Goal: Information Seeking & Learning: Learn about a topic

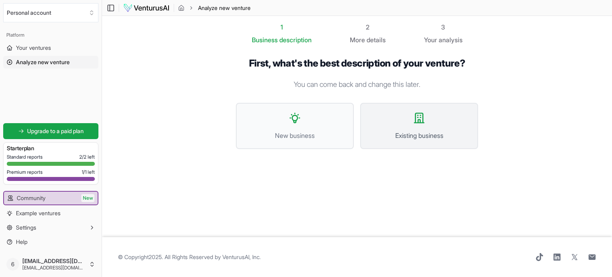
click at [412, 123] on button "Existing business" at bounding box center [419, 126] width 118 height 46
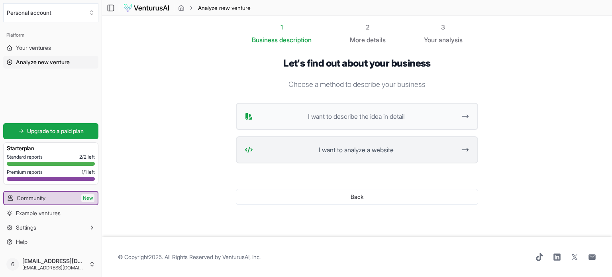
click at [358, 149] on span "I want to analyze a website" at bounding box center [356, 150] width 200 height 10
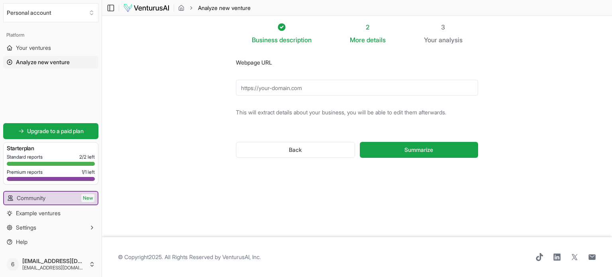
click at [345, 92] on input "Webpage URL" at bounding box center [357, 88] width 242 height 16
type input "https://nextwisechoice.org/"
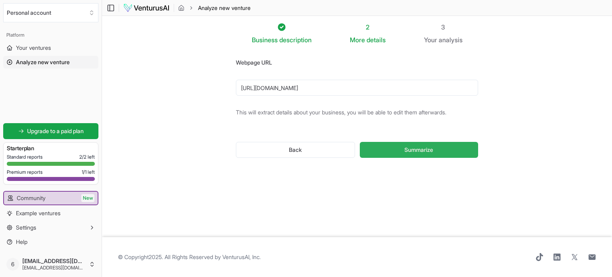
click at [404, 146] on span "Summarize" at bounding box center [418, 150] width 29 height 8
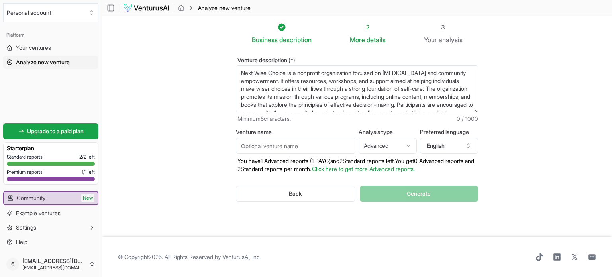
click at [336, 145] on input "Venture name" at bounding box center [295, 146] width 119 height 16
type input "Next Wise Choice"
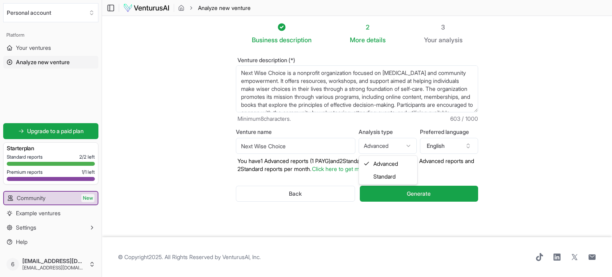
click at [403, 145] on html "We value your privacy We use cookies to enhance your browsing experience, serve…" at bounding box center [306, 138] width 612 height 277
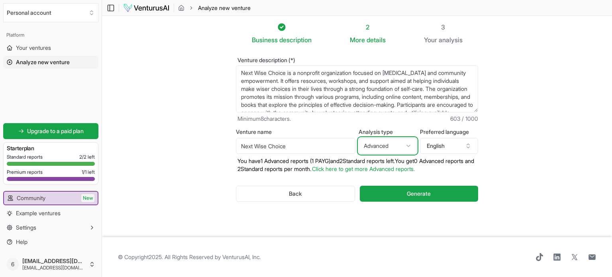
click at [403, 145] on html "We value your privacy We use cookies to enhance your browsing experience, serve…" at bounding box center [306, 138] width 612 height 277
click at [303, 164] on p "You have 1 Advanced reports (1 PAYG) and 2 Standard reports left. Y ou get 0 Ad…" at bounding box center [357, 165] width 242 height 16
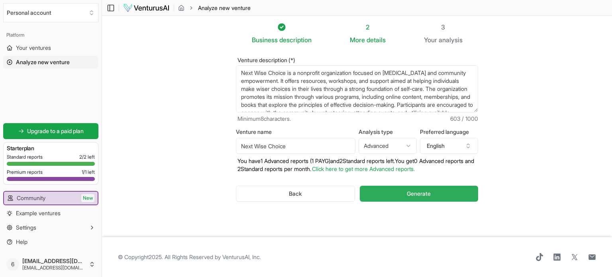
click at [418, 196] on span "Generate" at bounding box center [419, 194] width 24 height 8
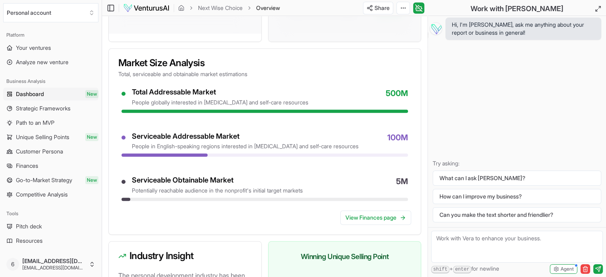
scroll to position [629, 0]
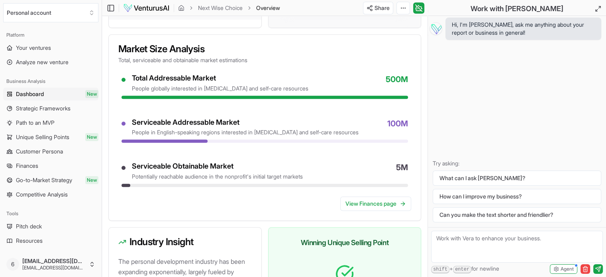
drag, startPoint x: 548, startPoint y: 123, endPoint x: 529, endPoint y: 133, distance: 22.3
click at [548, 123] on div "Hi, I'm Vera, ask me anything about your report or business in general! Try ask…" at bounding box center [517, 121] width 178 height 211
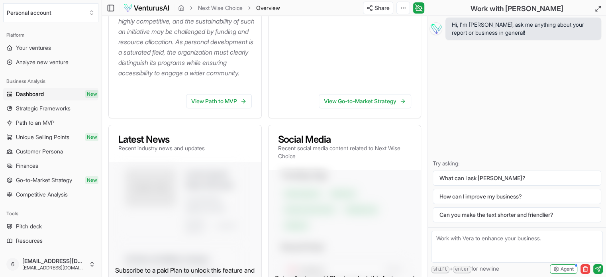
scroll to position [239, 0]
click at [339, 108] on link "View Go-to-Market Strategy" at bounding box center [365, 101] width 92 height 14
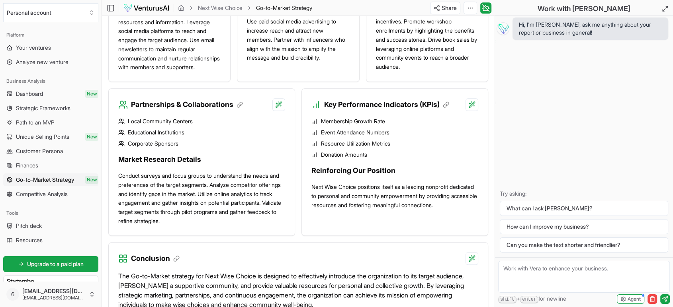
scroll to position [755, 0]
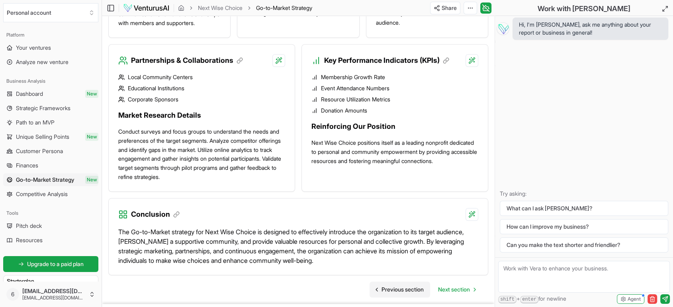
click at [389, 276] on span "Previous section" at bounding box center [403, 290] width 42 height 8
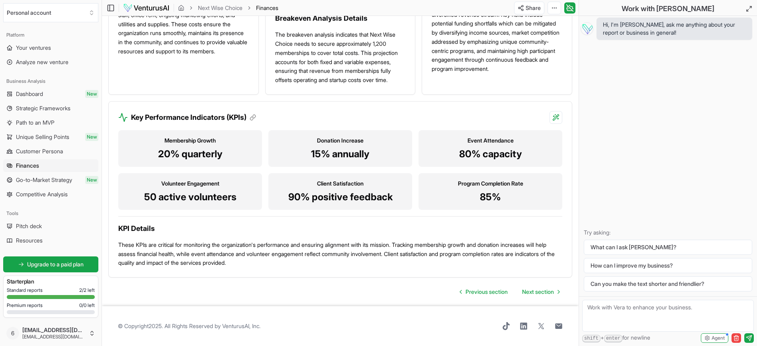
scroll to position [638, 0]
click at [479, 276] on link "Previous section" at bounding box center [484, 292] width 61 height 16
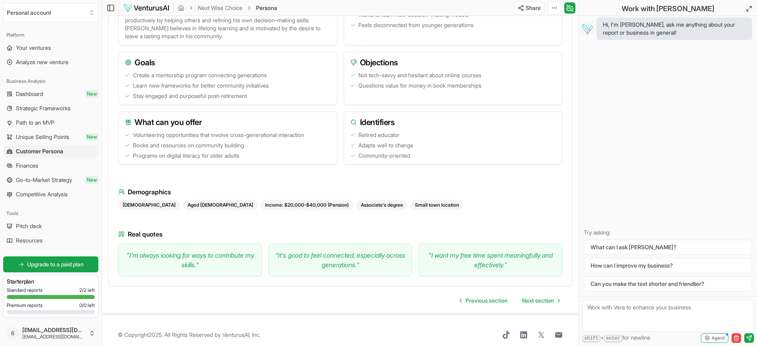
scroll to position [647, 0]
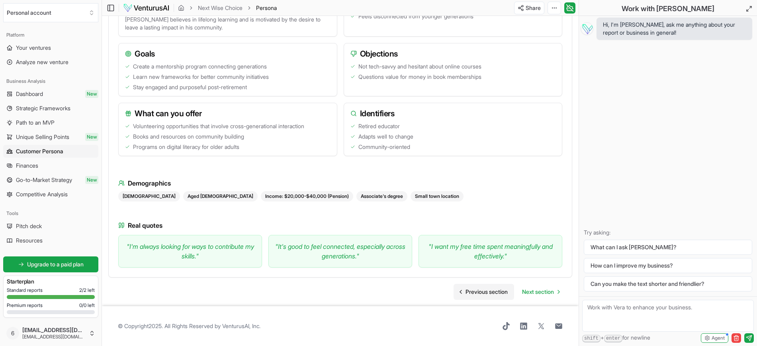
click at [482, 276] on span "Previous section" at bounding box center [487, 292] width 42 height 8
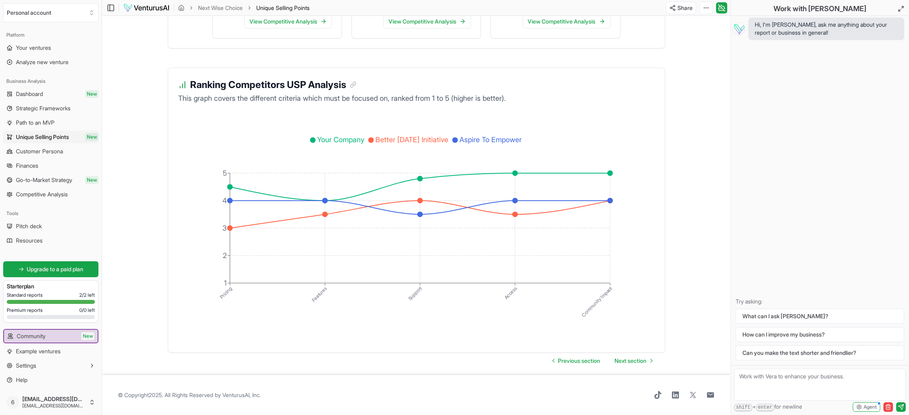
scroll to position [1285, 0]
click at [565, 276] on link "Previous section" at bounding box center [576, 361] width 61 height 16
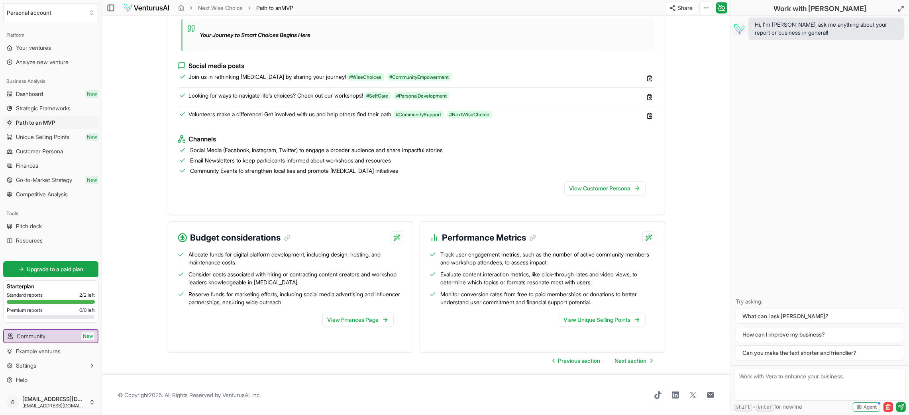
scroll to position [656, 0]
click at [561, 276] on span "Previous section" at bounding box center [579, 361] width 42 height 8
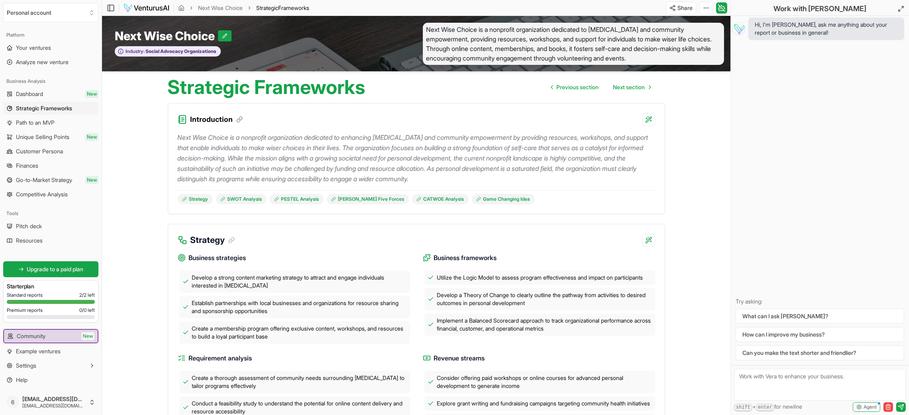
click at [611, 8] on html "We value your privacy We use cookies to enhance your browsing experience, serve…" at bounding box center [454, 207] width 909 height 415
click at [611, 34] on div "Download PDF" at bounding box center [675, 37] width 65 height 13
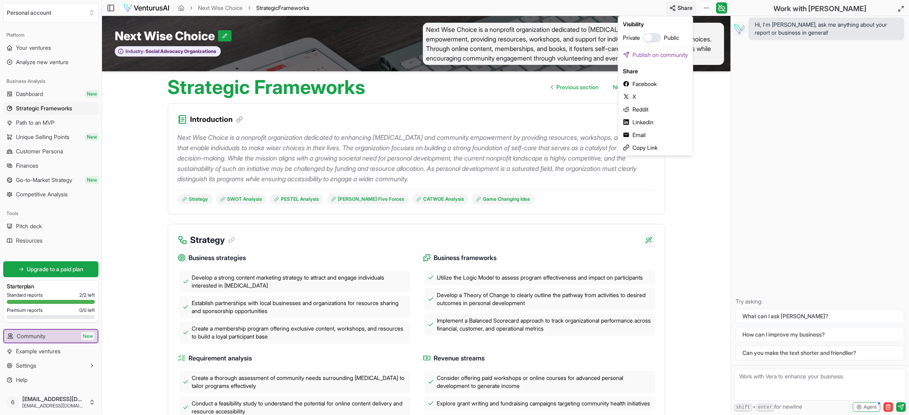
click at [611, 5] on html "We value your privacy We use cookies to enhance your browsing experience, serve…" at bounding box center [454, 207] width 909 height 415
click at [611, 134] on div "Email" at bounding box center [654, 135] width 71 height 13
click at [611, 4] on html "We value your privacy We use cookies to enhance your browsing experience, serve…" at bounding box center [454, 207] width 909 height 415
click at [611, 130] on div "Email" at bounding box center [654, 135] width 71 height 13
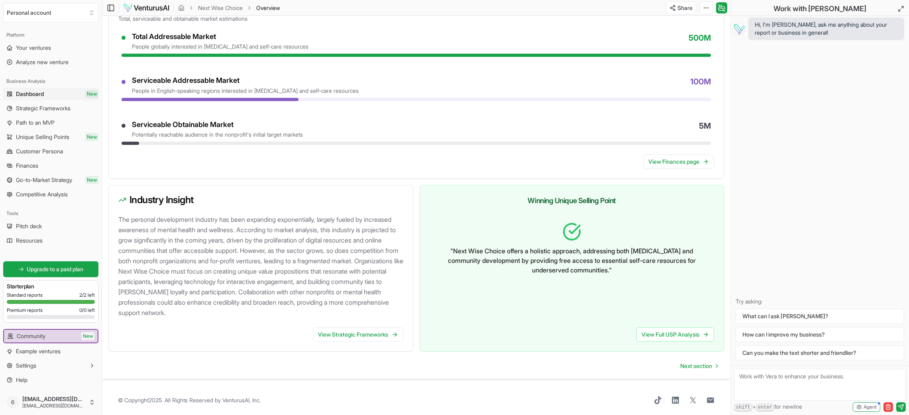
scroll to position [625, 0]
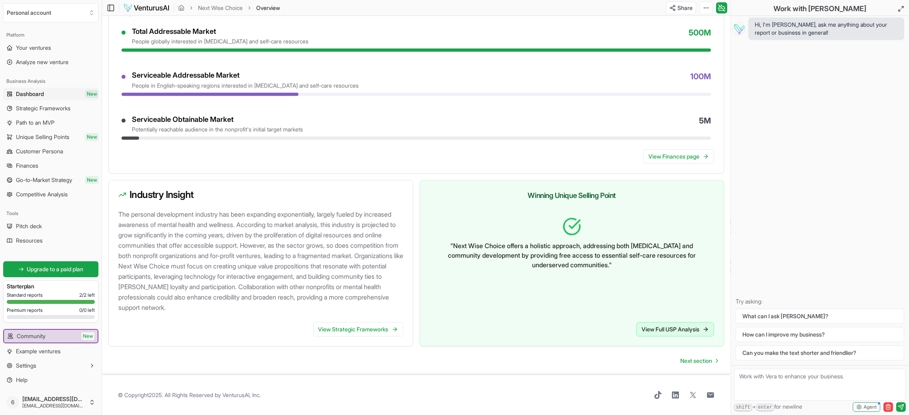
click at [678, 329] on link "View Full USP Analysis" at bounding box center [675, 329] width 78 height 14
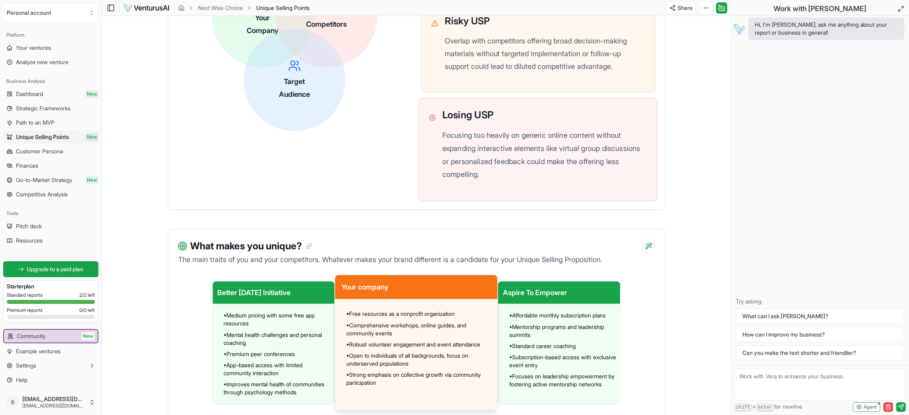
scroll to position [269, 0]
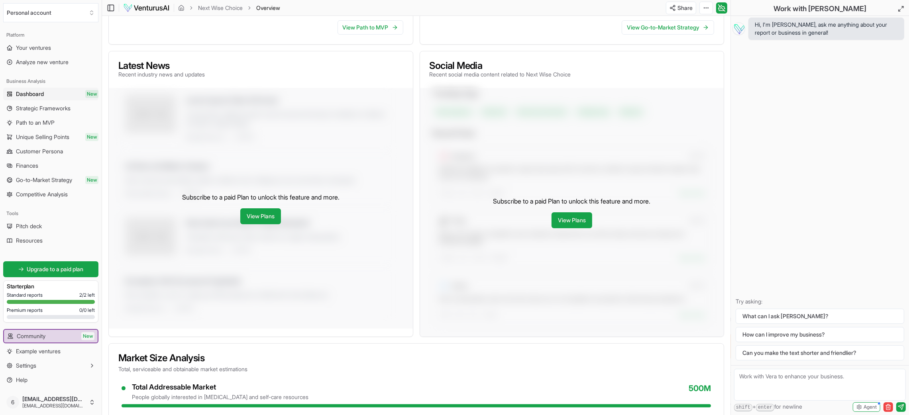
scroll to position [625, 0]
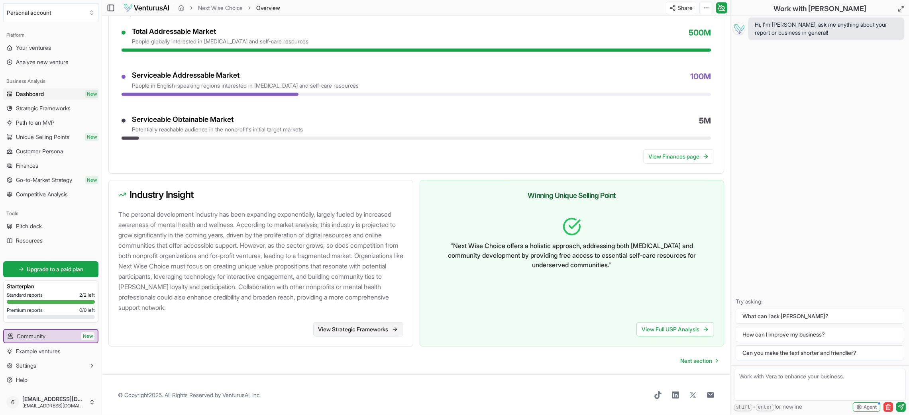
click at [367, 324] on link "View Strategic Frameworks" at bounding box center [358, 329] width 90 height 14
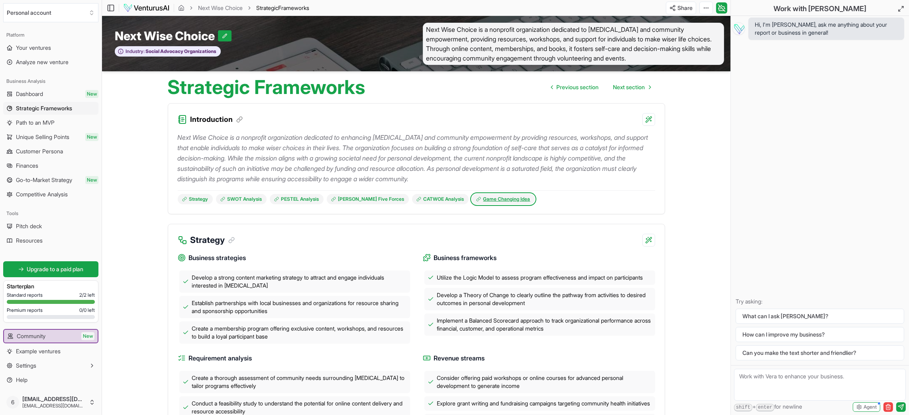
click at [501, 196] on link "Game Changing Idea" at bounding box center [503, 199] width 63 height 10
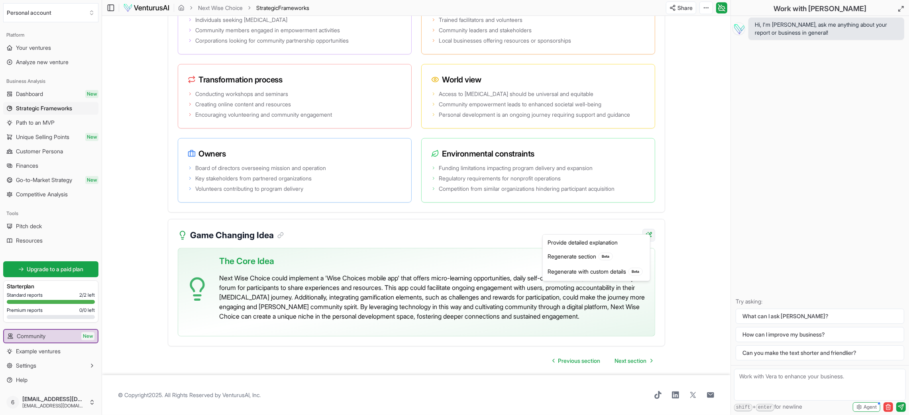
click at [624, 238] on div "Provide detailed explanation" at bounding box center [596, 242] width 104 height 13
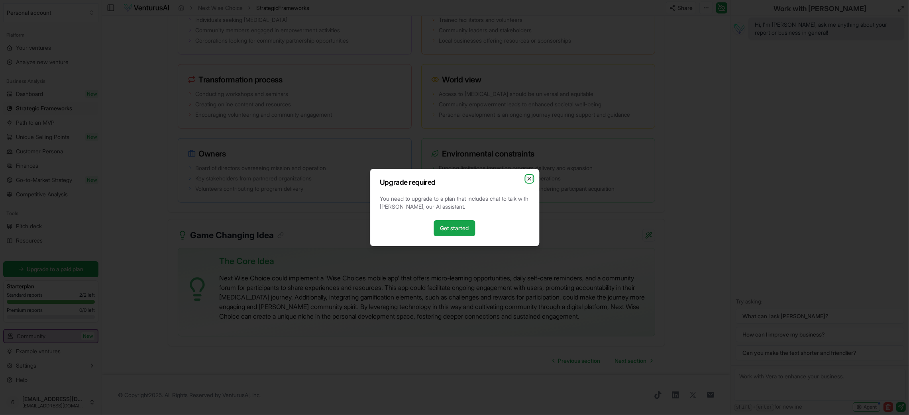
click at [527, 179] on icon "button" at bounding box center [529, 179] width 6 height 6
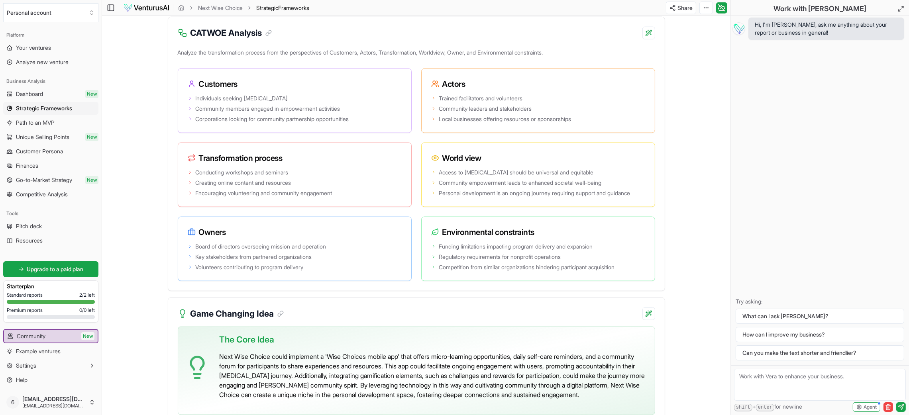
scroll to position [1391, 0]
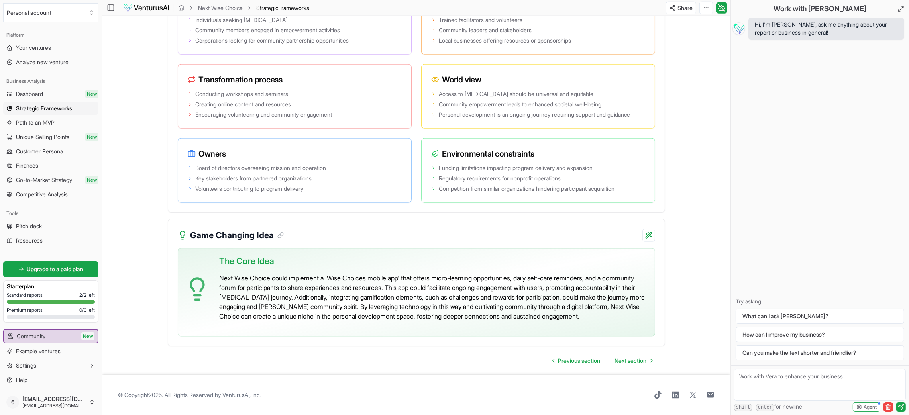
scroll to position [1511, 0]
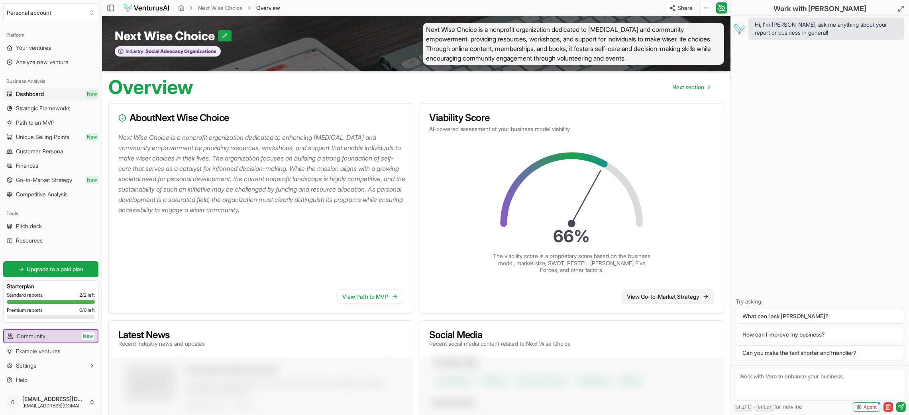
click at [639, 294] on link "View Go-to-Market Strategy" at bounding box center [667, 297] width 92 height 14
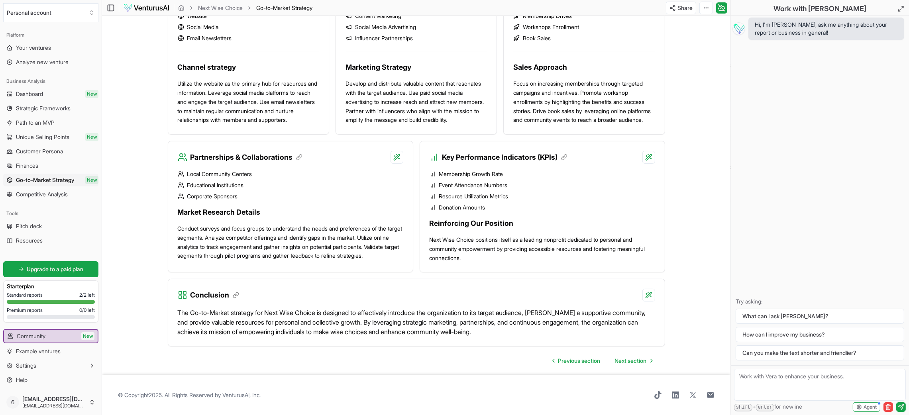
scroll to position [530, 0]
click at [635, 359] on span "Next section" at bounding box center [631, 361] width 32 height 8
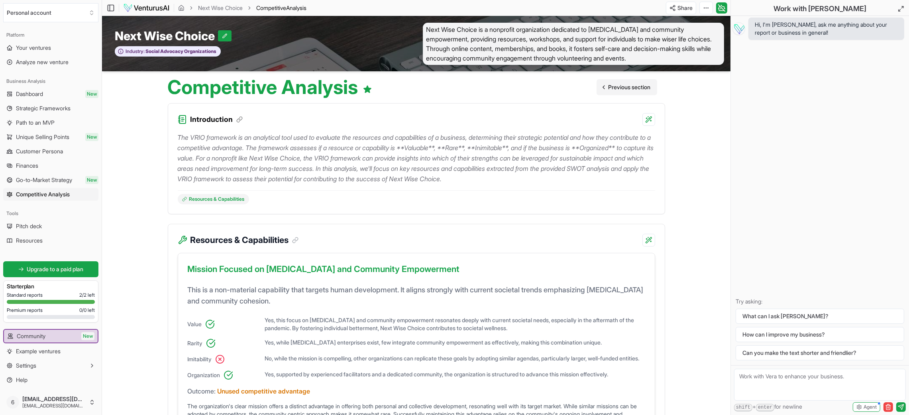
click at [627, 91] on span "Previous section" at bounding box center [629, 87] width 42 height 8
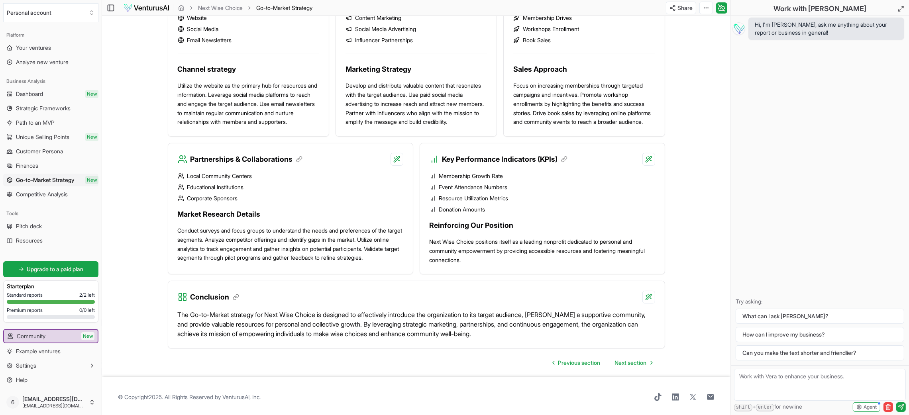
scroll to position [530, 0]
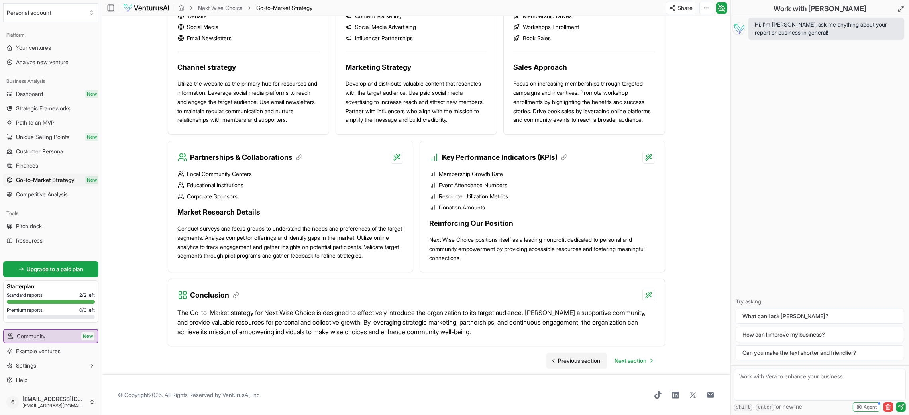
click at [574, 362] on span "Previous section" at bounding box center [579, 361] width 42 height 8
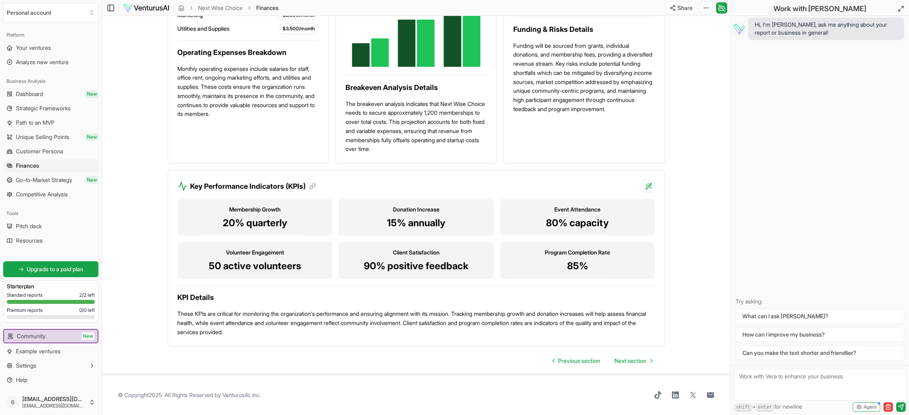
scroll to position [548, 0]
click at [592, 360] on span "Previous section" at bounding box center [579, 361] width 42 height 8
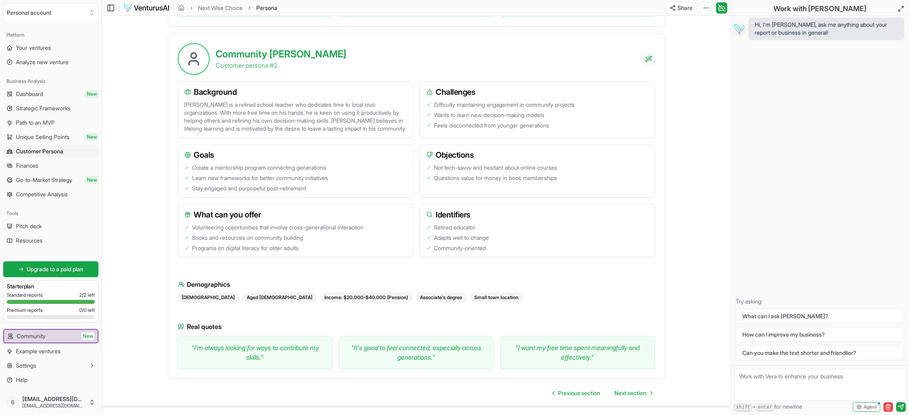
scroll to position [537, 0]
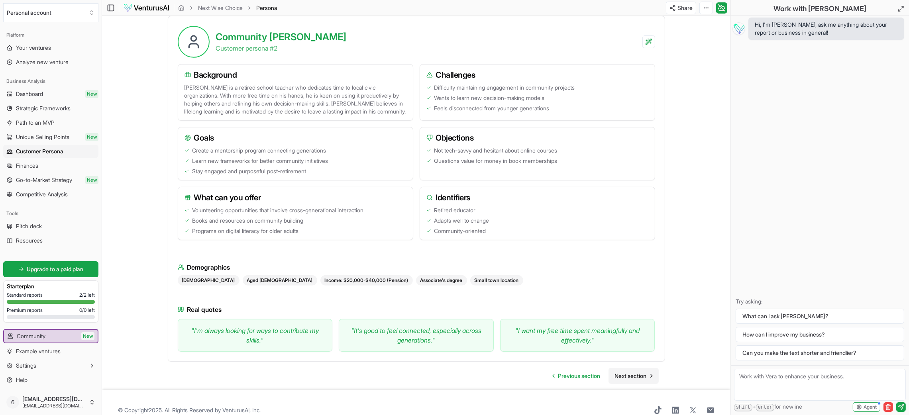
click at [622, 378] on span "Next section" at bounding box center [631, 376] width 32 height 8
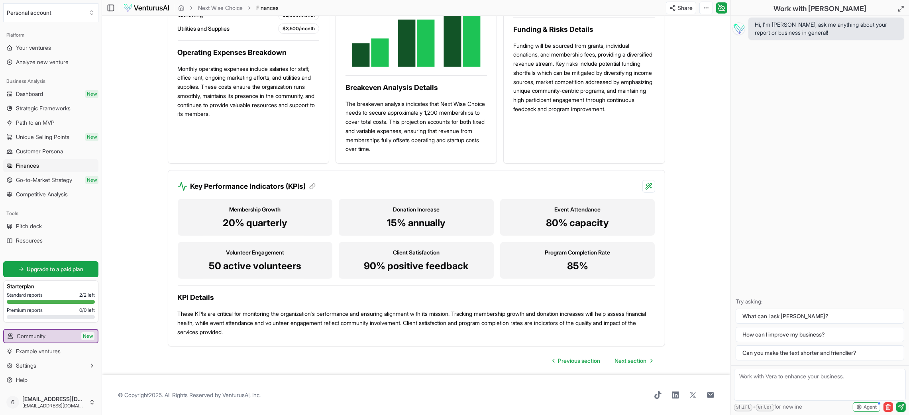
scroll to position [548, 0]
click at [589, 359] on span "Previous section" at bounding box center [579, 361] width 42 height 8
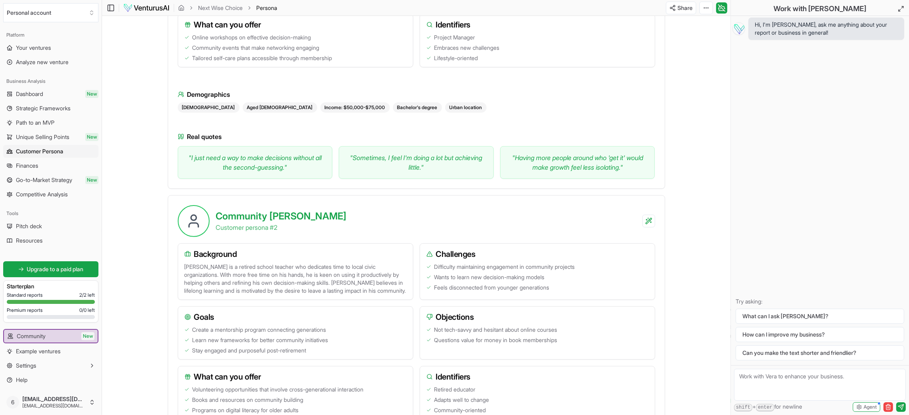
scroll to position [554, 0]
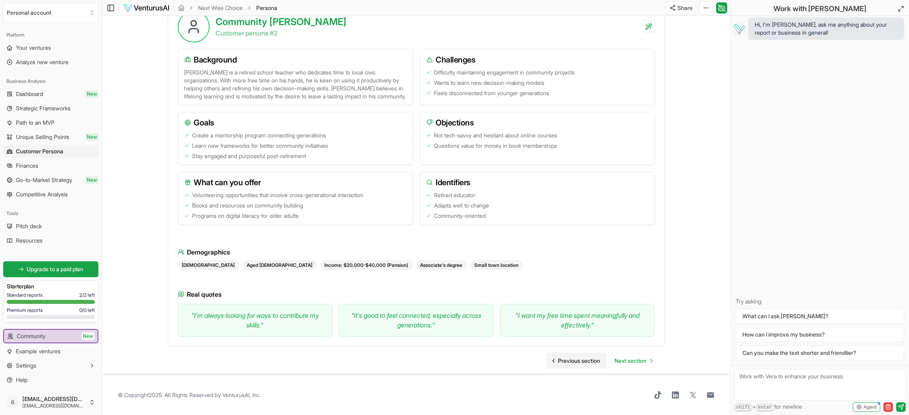
click at [589, 358] on span "Previous section" at bounding box center [579, 361] width 42 height 8
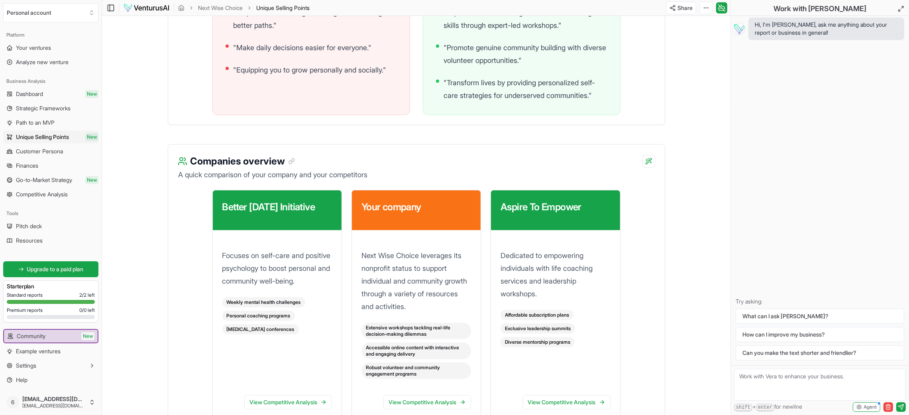
scroll to position [896, 0]
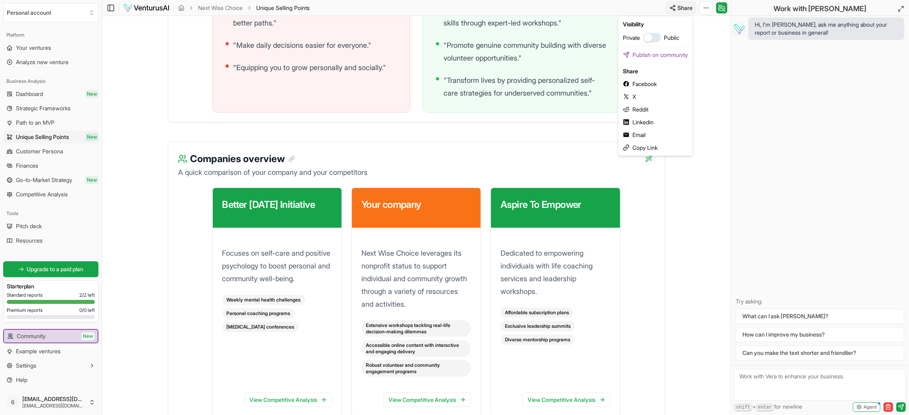
click at [644, 147] on div "Copy Link" at bounding box center [654, 147] width 71 height 13
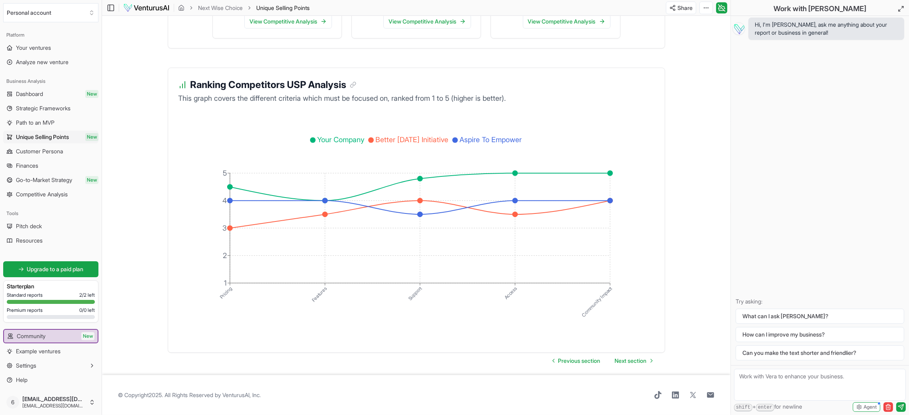
scroll to position [1285, 0]
click at [594, 360] on span "Previous section" at bounding box center [579, 361] width 42 height 8
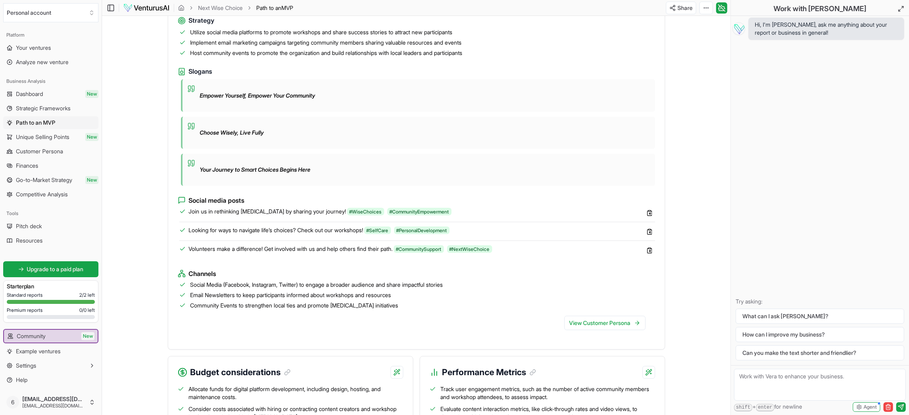
scroll to position [656, 0]
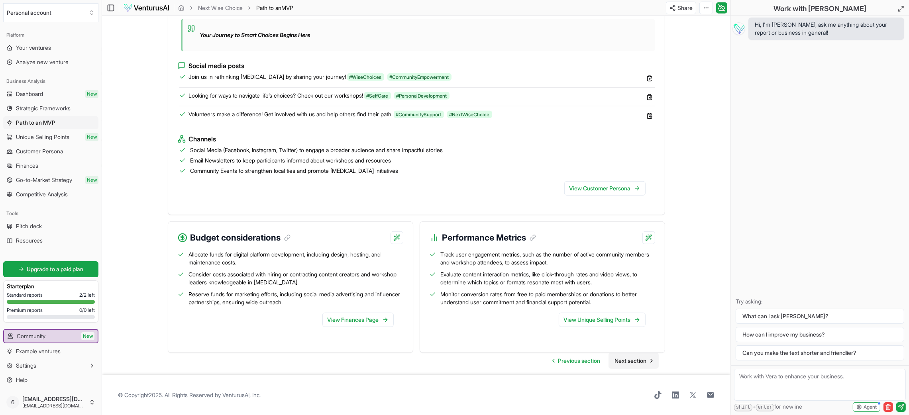
click at [615, 360] on span "Next section" at bounding box center [631, 361] width 32 height 8
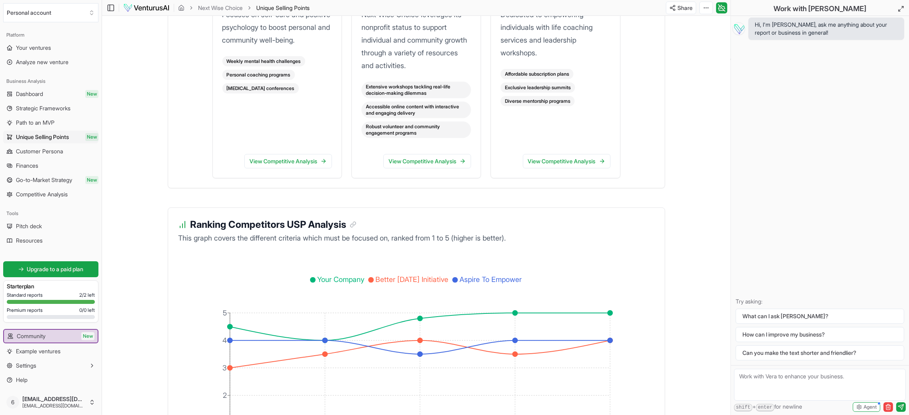
scroll to position [1285, 0]
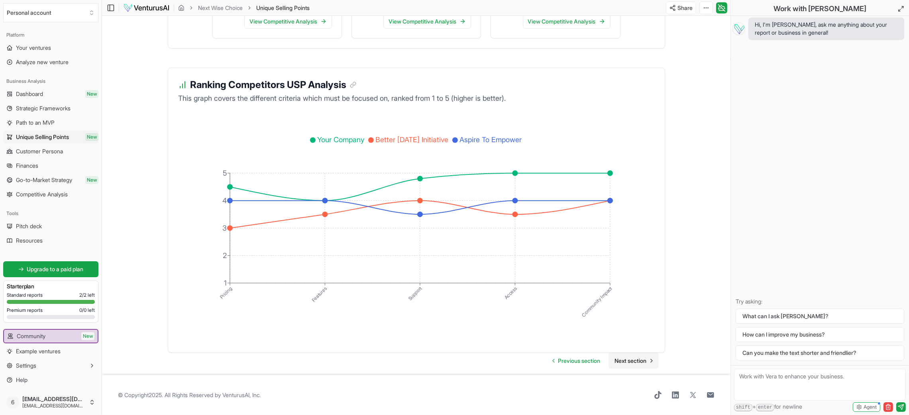
click at [618, 357] on span "Next section" at bounding box center [631, 361] width 32 height 8
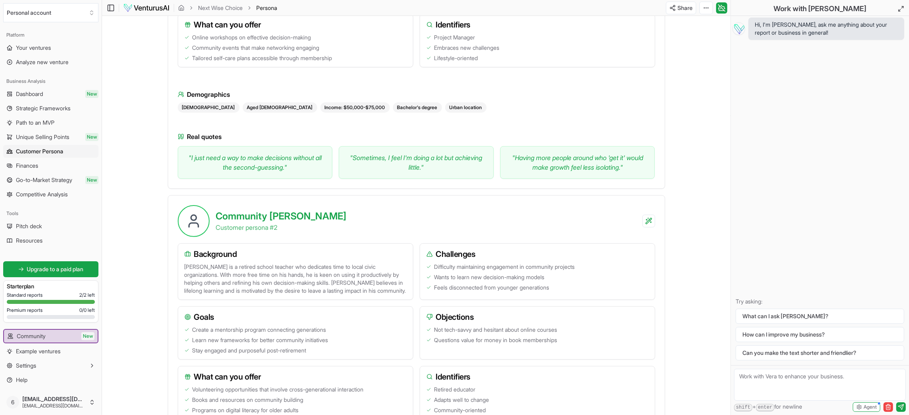
scroll to position [554, 0]
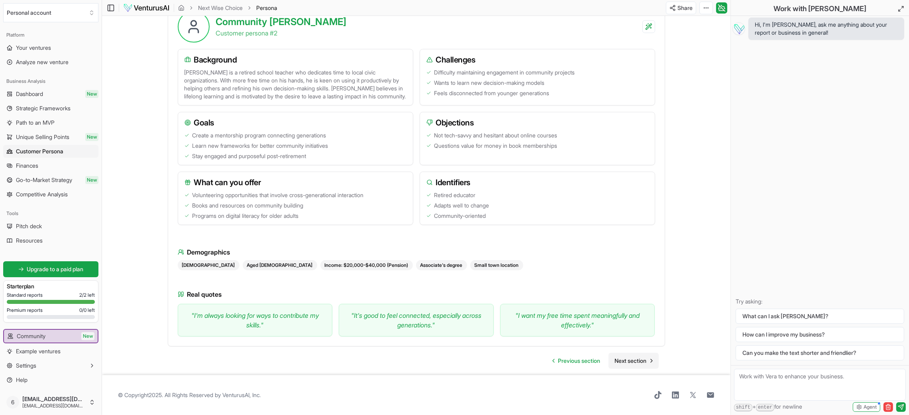
click at [632, 364] on span "Next section" at bounding box center [631, 361] width 32 height 8
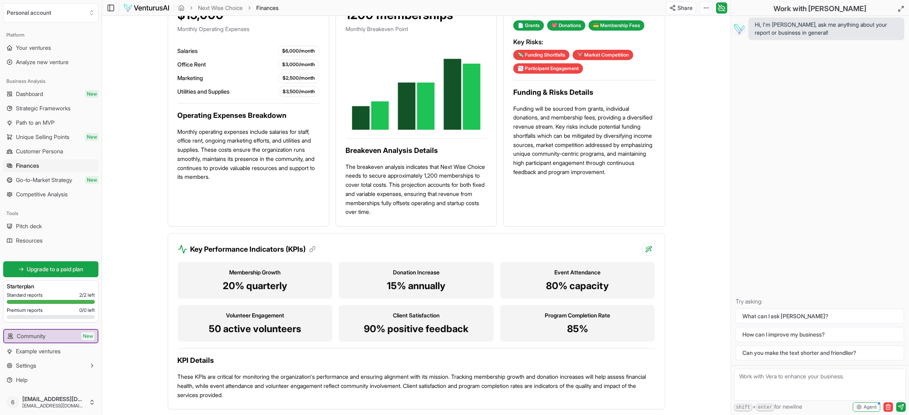
scroll to position [548, 0]
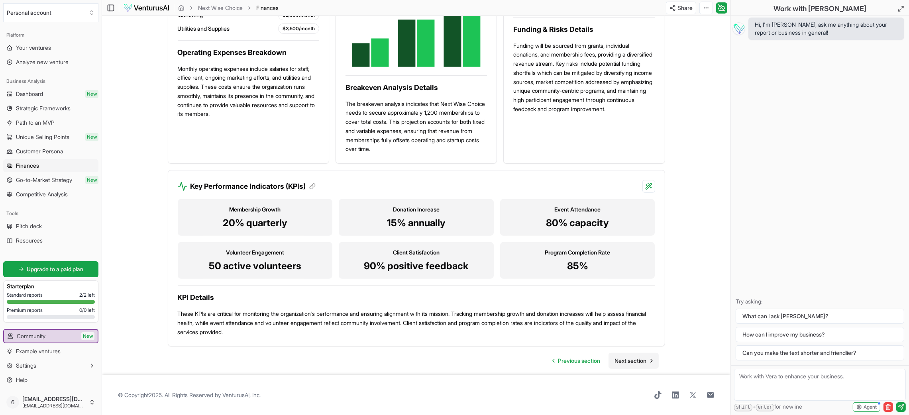
click at [632, 365] on link "Next section" at bounding box center [633, 361] width 50 height 16
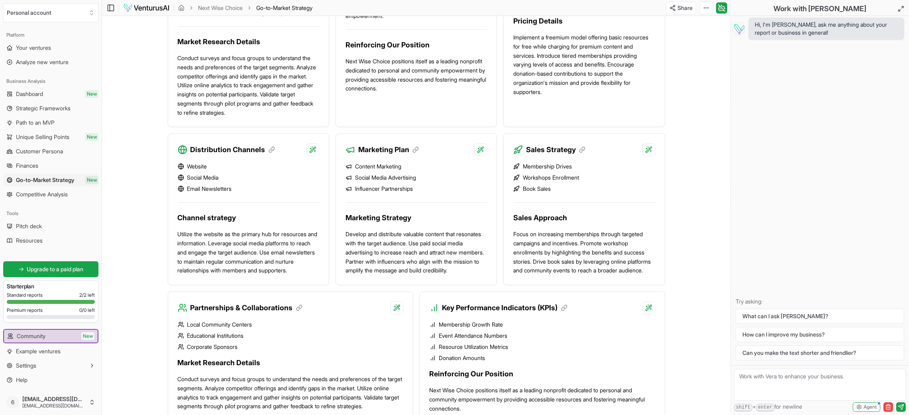
scroll to position [530, 0]
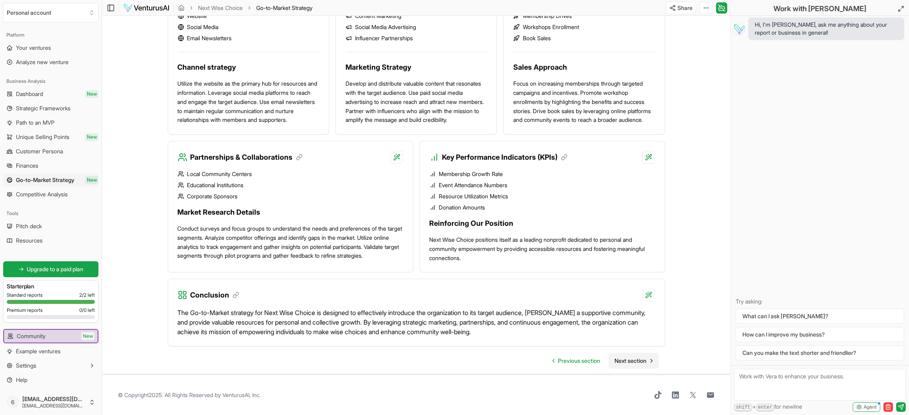
click at [625, 361] on span "Next section" at bounding box center [631, 361] width 32 height 8
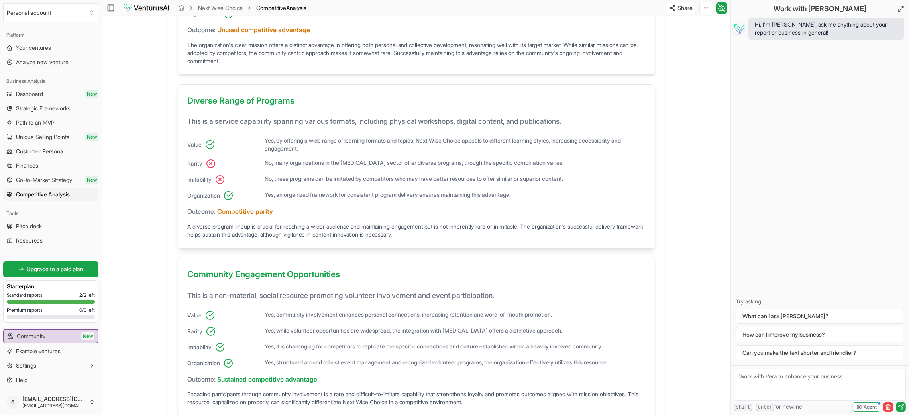
scroll to position [448, 0]
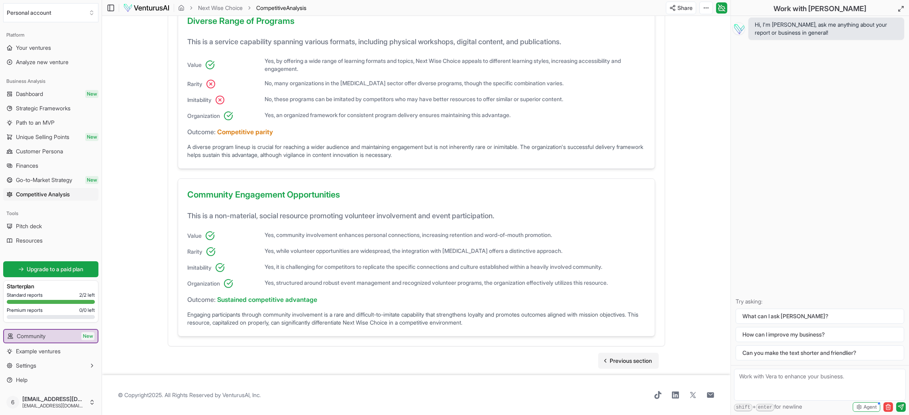
click at [634, 363] on span "Previous section" at bounding box center [631, 361] width 42 height 8
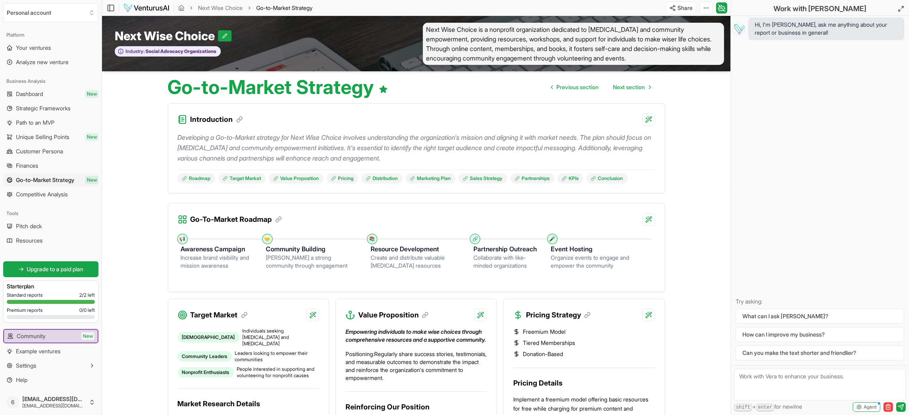
click at [54, 176] on span "Go-to-Market Strategy" at bounding box center [45, 180] width 59 height 8
click at [39, 97] on span "Dashboard" at bounding box center [29, 94] width 27 height 8
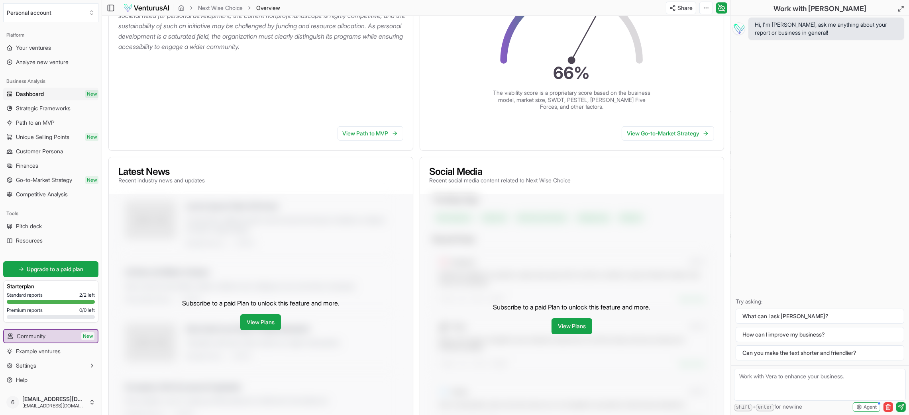
scroll to position [147, 0]
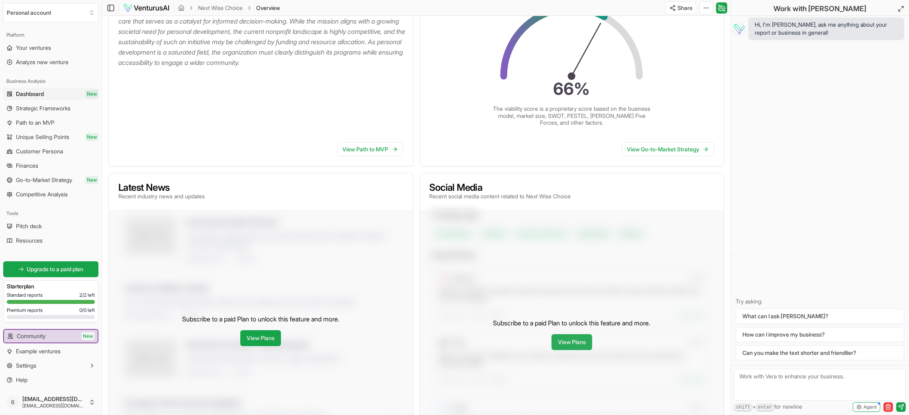
click at [578, 346] on link "View Plans" at bounding box center [571, 342] width 41 height 16
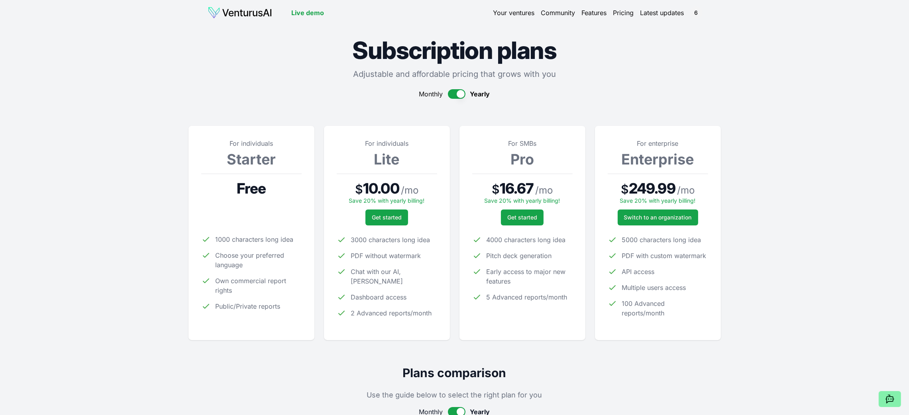
click at [310, 15] on link "Live demo" at bounding box center [307, 13] width 33 height 10
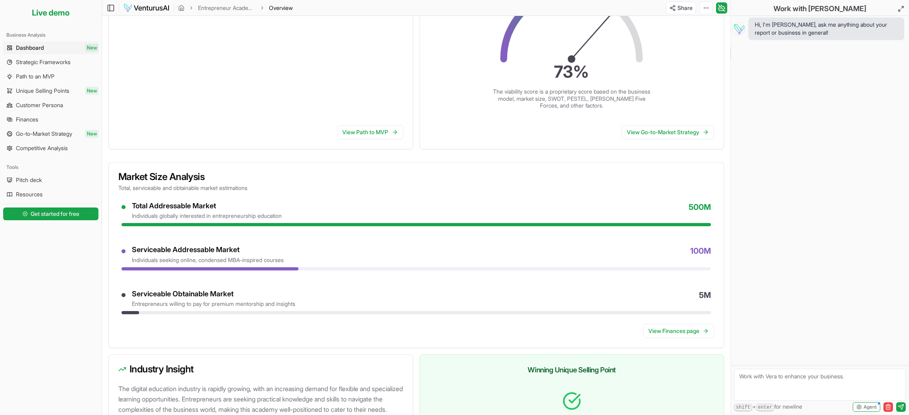
scroll to position [309, 0]
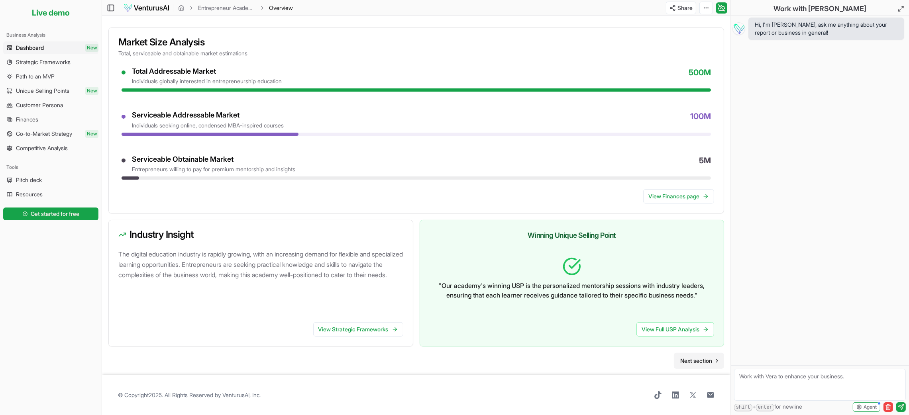
click at [688, 364] on span "Next section" at bounding box center [696, 361] width 32 height 8
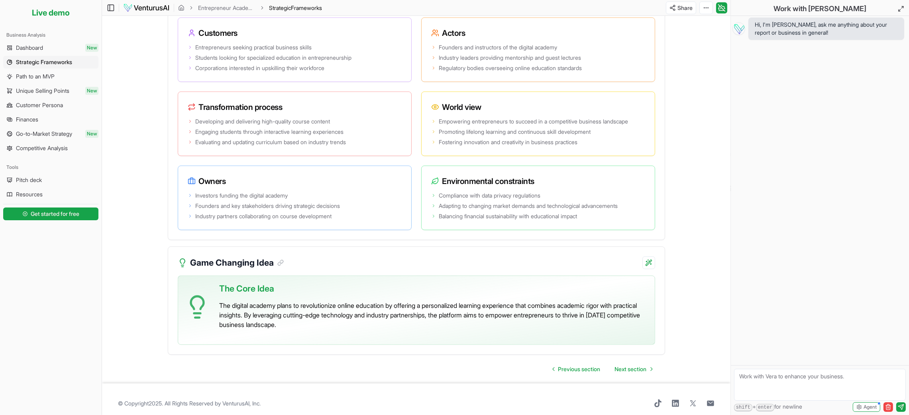
scroll to position [1347, 0]
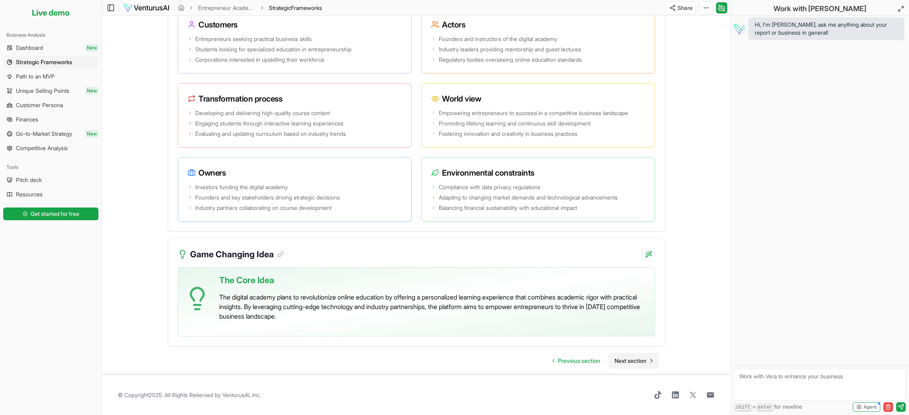
click at [625, 359] on span "Next section" at bounding box center [631, 361] width 32 height 8
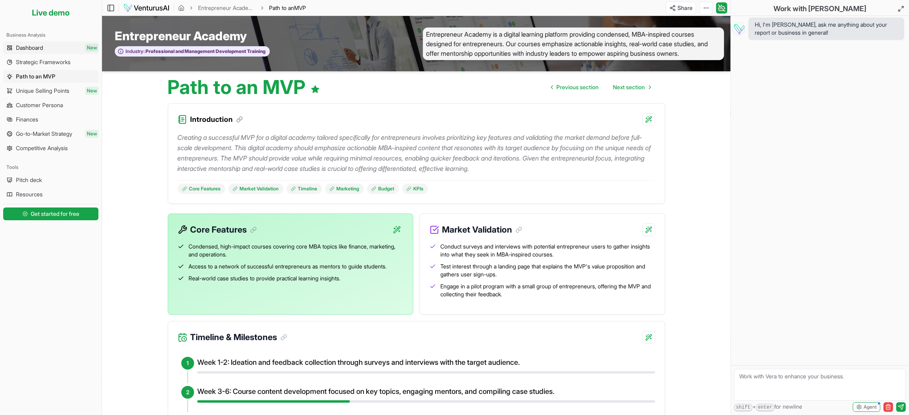
click at [33, 47] on span "Dashboard" at bounding box center [29, 48] width 27 height 8
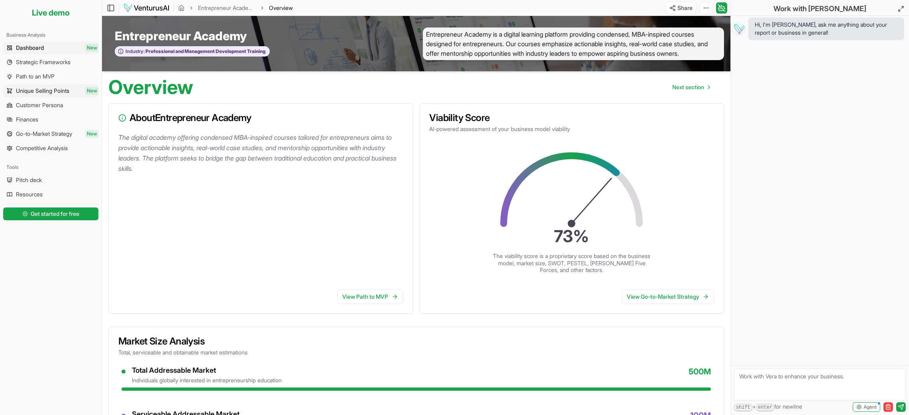
click at [49, 90] on span "Unique Selling Points" at bounding box center [42, 91] width 53 height 8
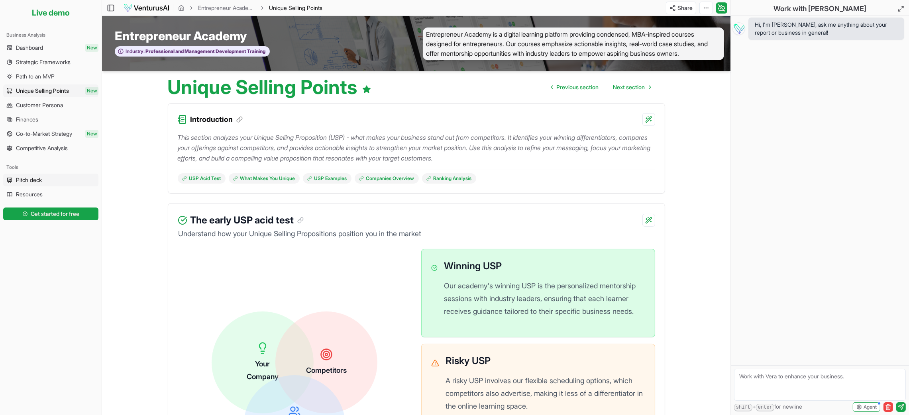
click at [27, 184] on span "Pitch deck" at bounding box center [29, 180] width 26 height 8
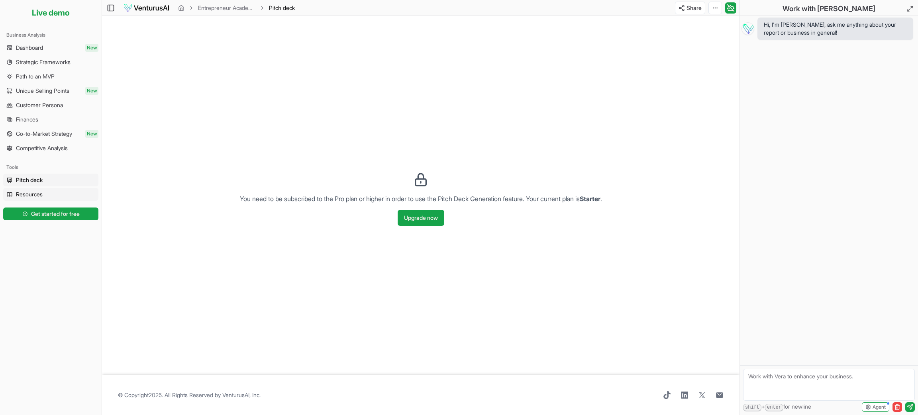
click at [25, 190] on span "Resources" at bounding box center [29, 194] width 27 height 8
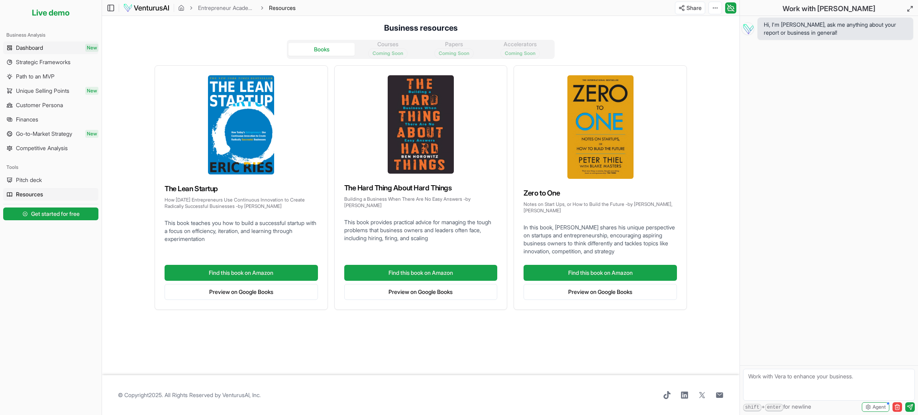
click at [26, 45] on span "Dashboard" at bounding box center [29, 48] width 27 height 8
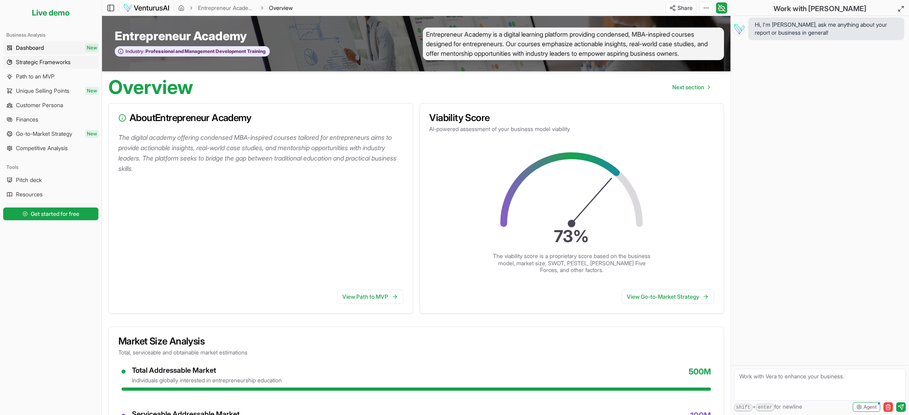
click at [29, 65] on span "Strategic Frameworks" at bounding box center [43, 62] width 55 height 8
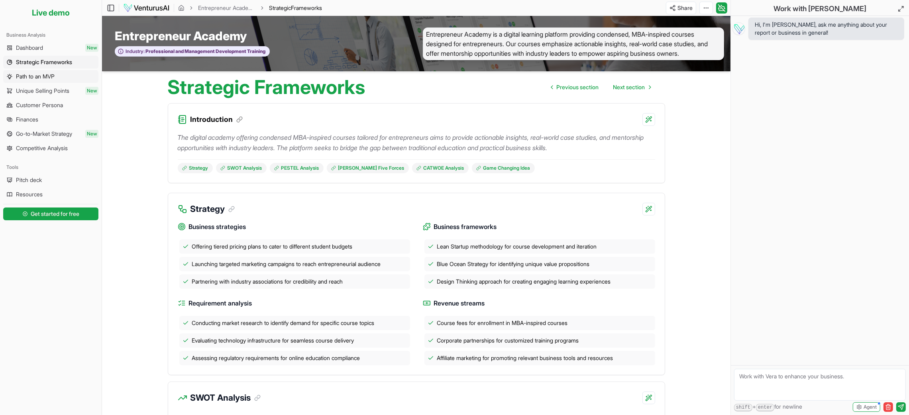
click at [29, 73] on span "Path to an MVP" at bounding box center [35, 76] width 39 height 8
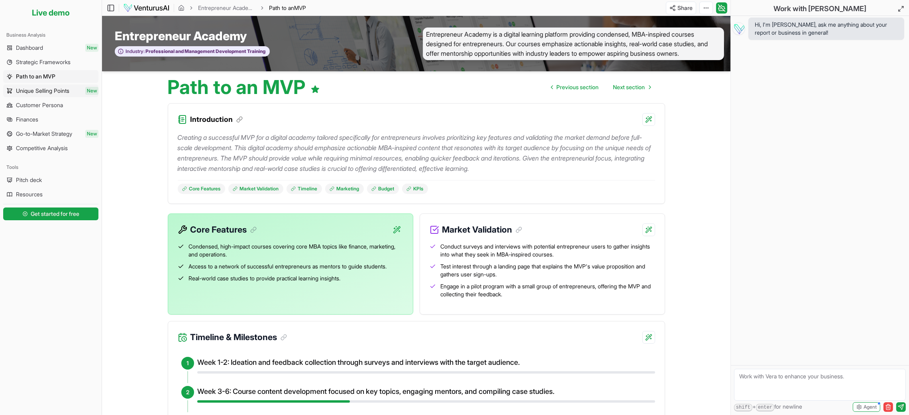
click at [34, 89] on span "Unique Selling Points" at bounding box center [42, 91] width 53 height 8
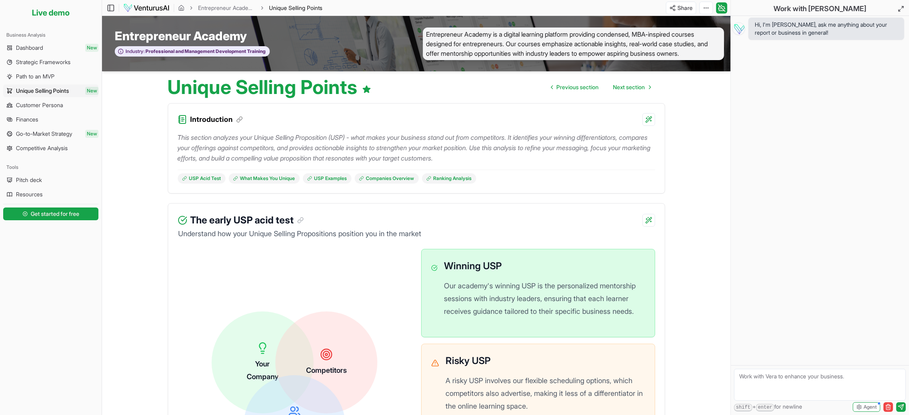
click at [139, 7] on img at bounding box center [146, 8] width 47 height 10
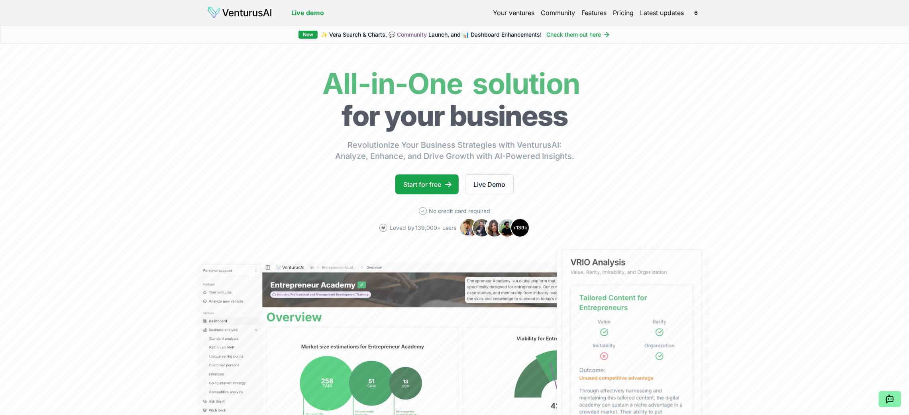
click at [520, 13] on link "Your ventures" at bounding box center [513, 13] width 41 height 10
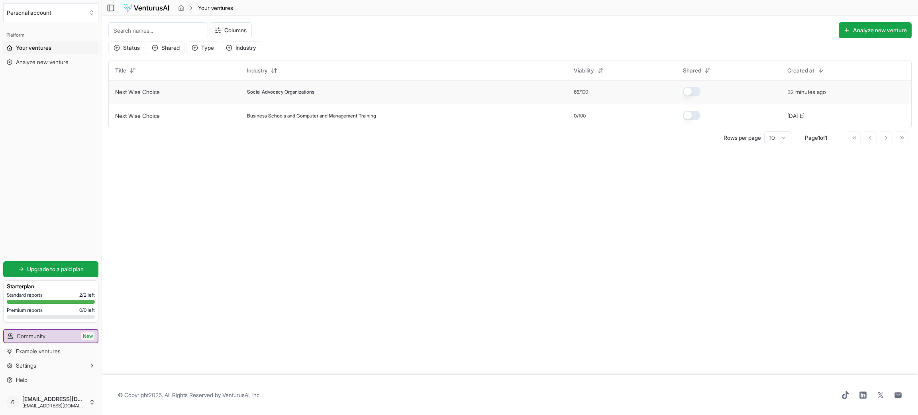
click at [308, 89] on span "Social Advocacy Organizations" at bounding box center [280, 92] width 67 height 6
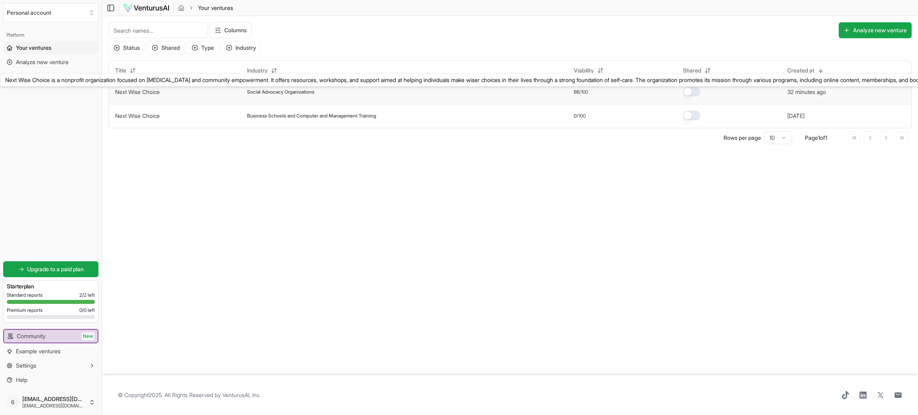
click at [147, 92] on link "Next Wise Choice" at bounding box center [137, 91] width 45 height 7
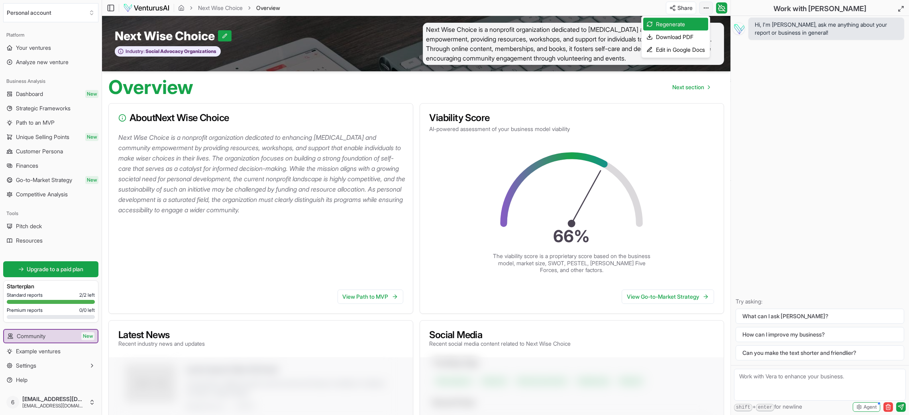
click at [700, 8] on html "We value your privacy We use cookies to enhance your browsing experience, serve…" at bounding box center [454, 207] width 909 height 415
click at [687, 49] on div "Edit in Google Docs" at bounding box center [675, 49] width 65 height 13
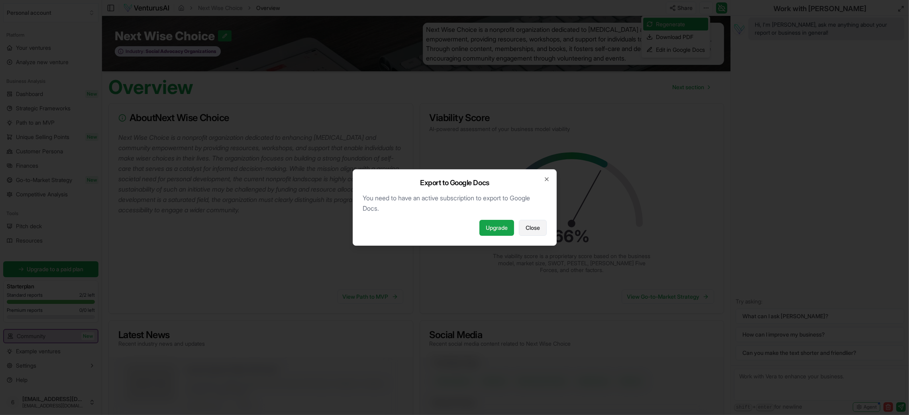
click at [526, 225] on span "Close" at bounding box center [532, 228] width 14 height 8
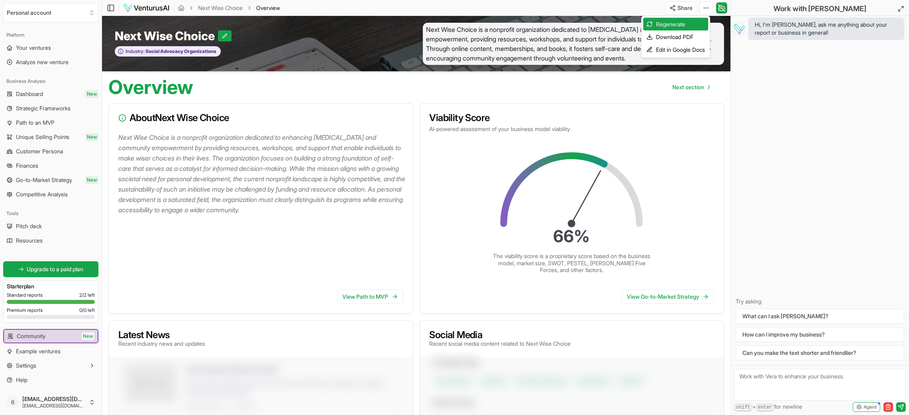
click at [785, 212] on html "We value your privacy We use cookies to enhance your browsing experience, serve…" at bounding box center [454, 207] width 909 height 415
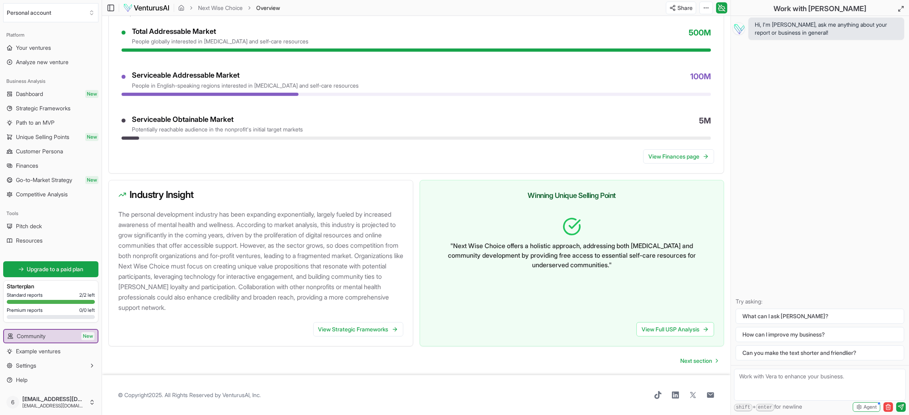
scroll to position [625, 0]
click at [790, 315] on button "What can I ask [PERSON_NAME]?" at bounding box center [819, 316] width 168 height 15
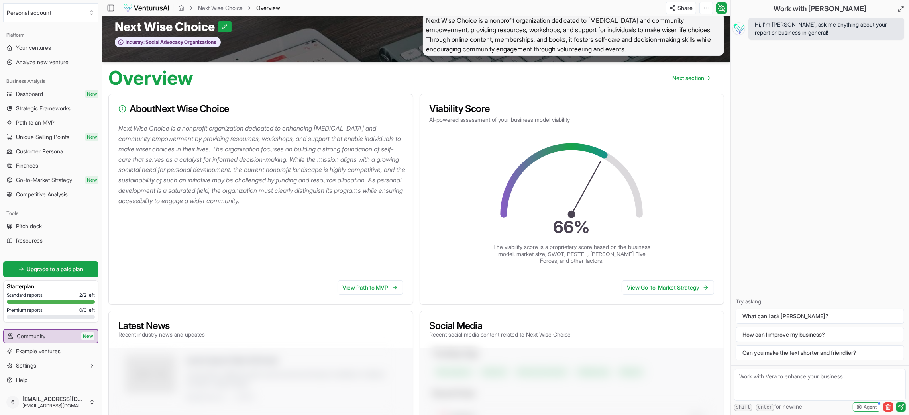
scroll to position [0, 0]
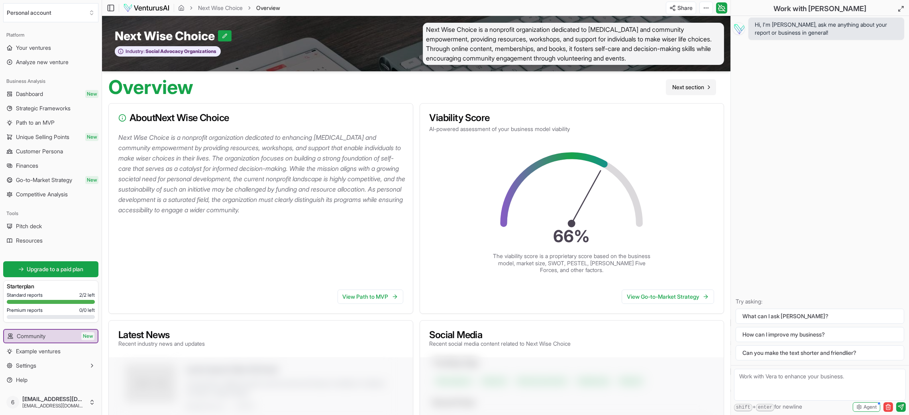
click at [690, 84] on span "Next section" at bounding box center [688, 87] width 32 height 8
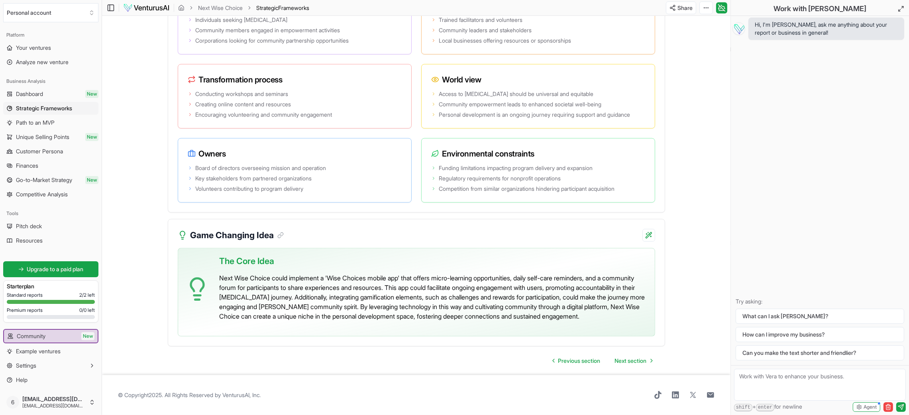
scroll to position [1511, 0]
click at [636, 361] on span "Next section" at bounding box center [631, 361] width 32 height 8
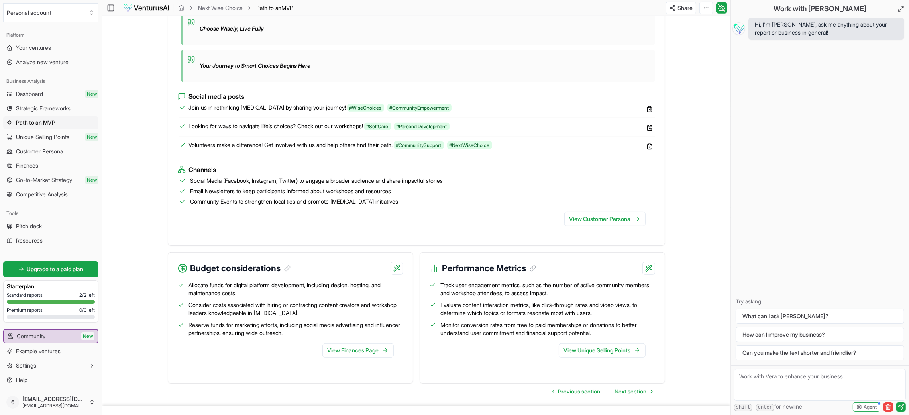
scroll to position [656, 0]
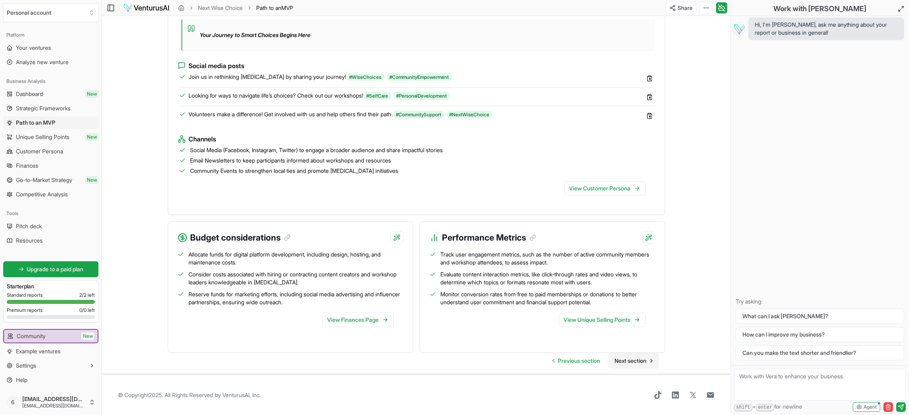
click at [627, 357] on span "Next section" at bounding box center [631, 361] width 32 height 8
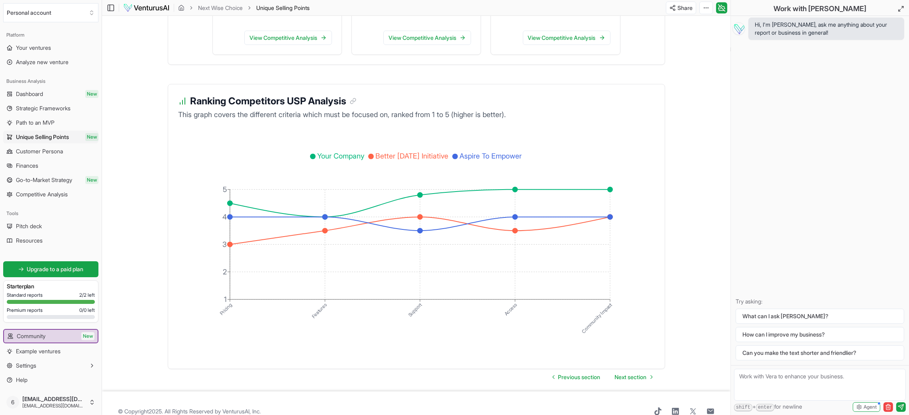
scroll to position [1285, 0]
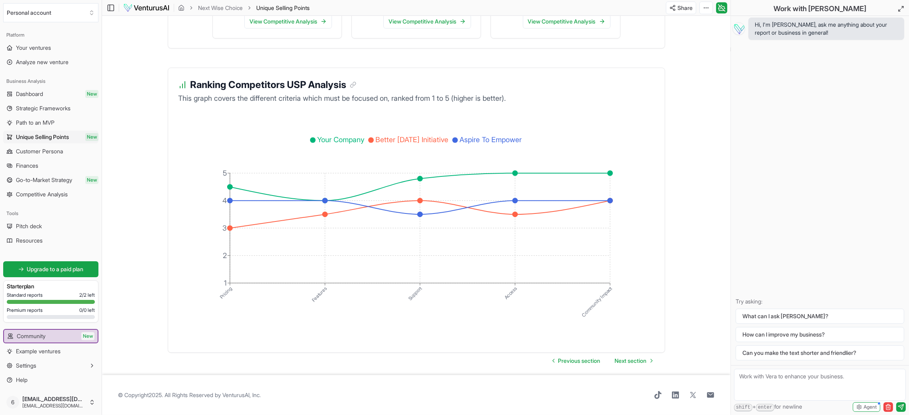
click at [625, 357] on span "Next section" at bounding box center [631, 361] width 32 height 8
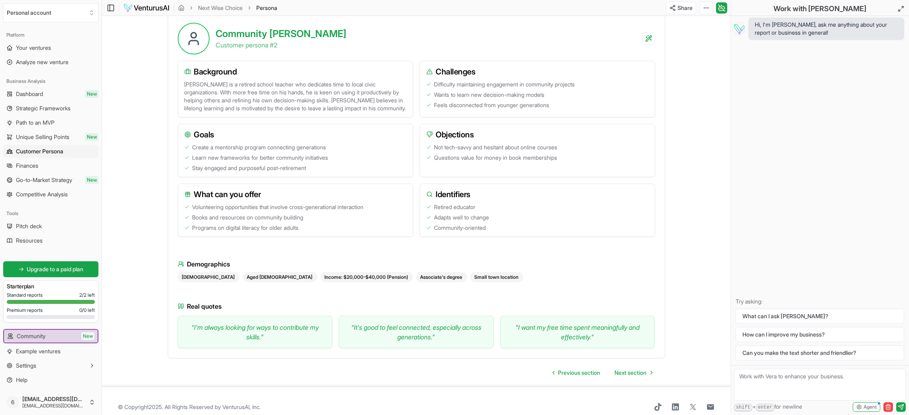
scroll to position [554, 0]
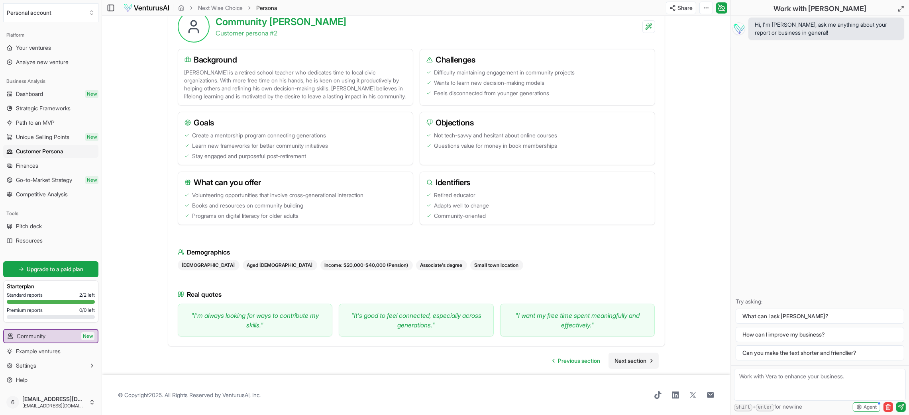
click at [625, 357] on span "Next section" at bounding box center [631, 361] width 32 height 8
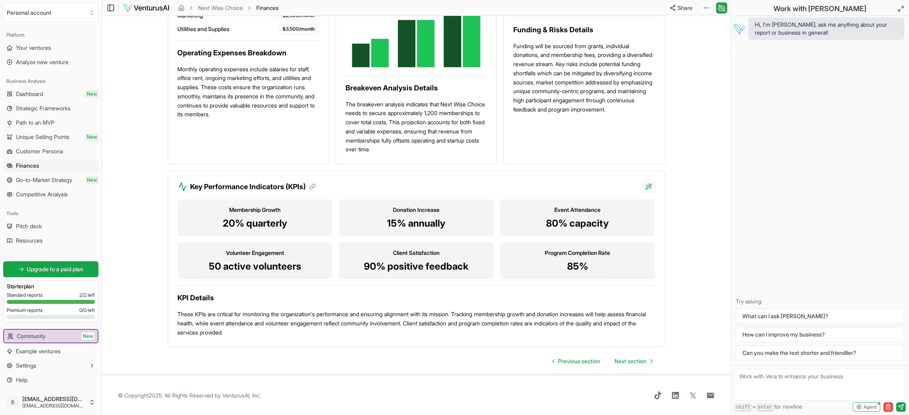
scroll to position [548, 0]
click at [621, 361] on span "Next section" at bounding box center [631, 361] width 32 height 8
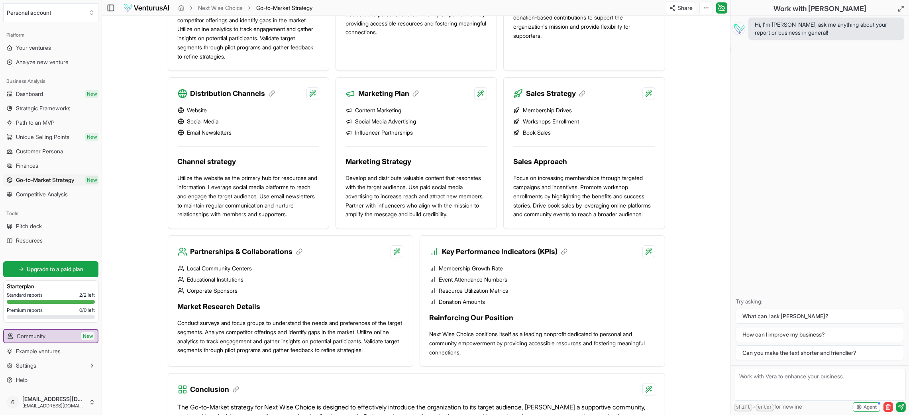
scroll to position [530, 0]
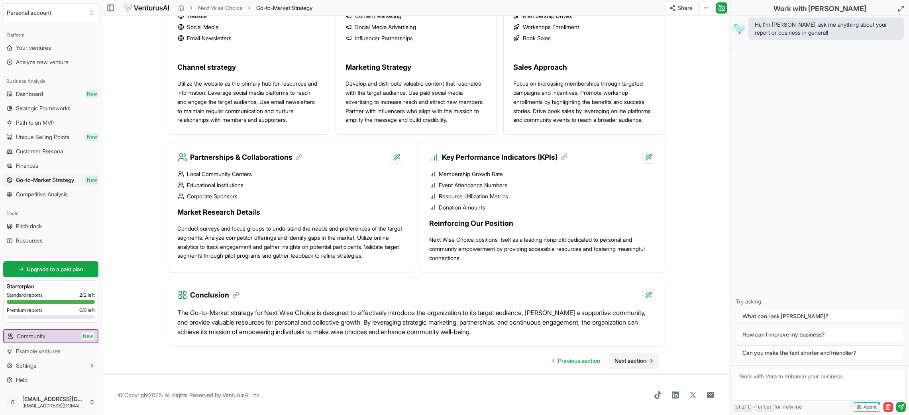
click at [618, 359] on span "Next section" at bounding box center [631, 361] width 32 height 8
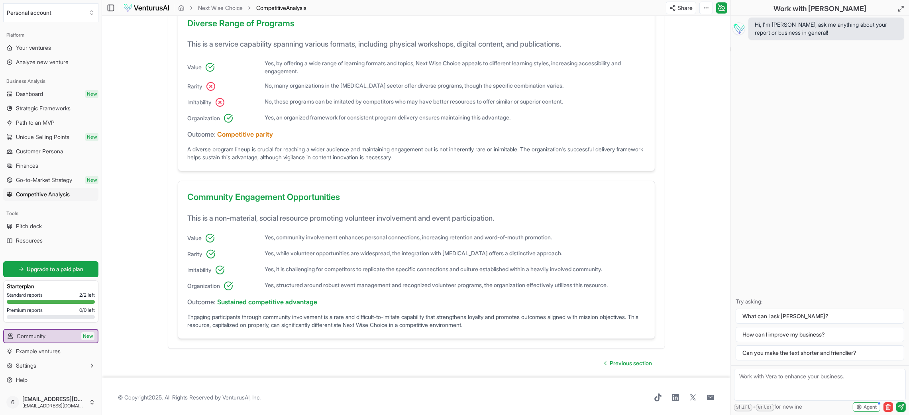
scroll to position [448, 0]
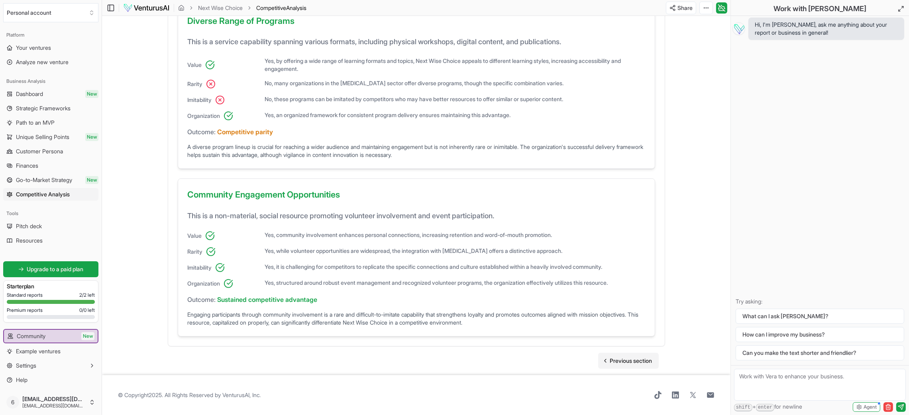
click at [616, 356] on link "Previous section" at bounding box center [628, 361] width 61 height 16
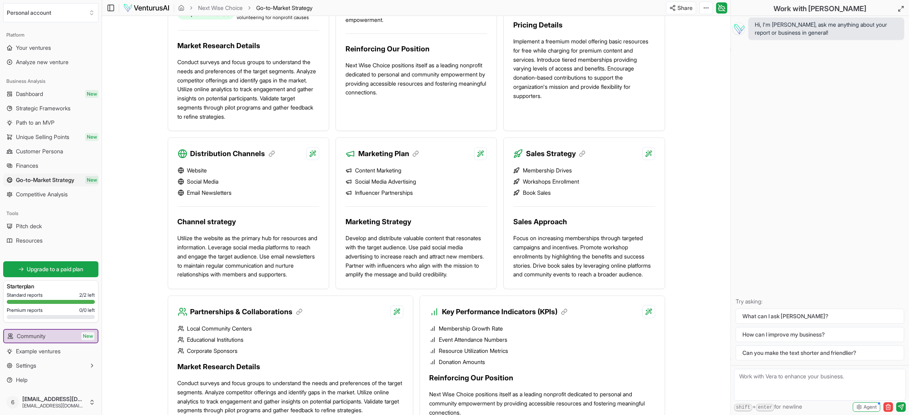
scroll to position [530, 0]
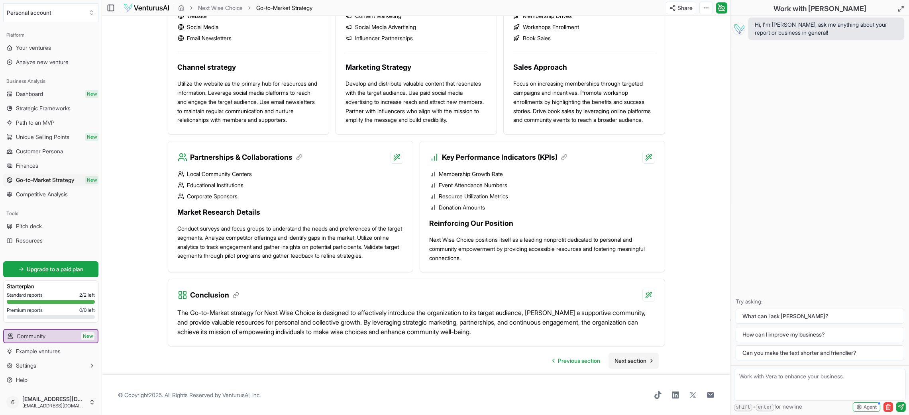
click at [633, 359] on span "Next section" at bounding box center [631, 361] width 32 height 8
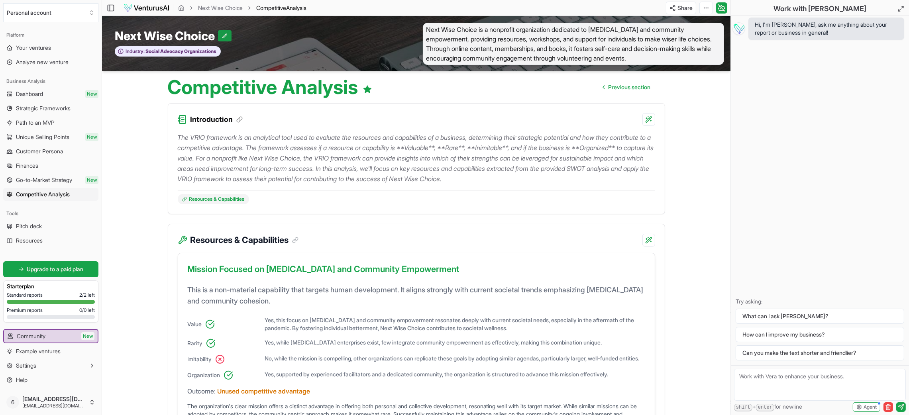
click at [224, 36] on icon at bounding box center [225, 36] width 6 height 6
click at [168, 158] on div "The VRIO framework is an analytical tool used to evaluate the resources and cap…" at bounding box center [416, 170] width 496 height 88
click at [211, 200] on link "Resources & Capabilities" at bounding box center [213, 199] width 71 height 10
click at [41, 92] on span "Dashboard" at bounding box center [29, 94] width 27 height 8
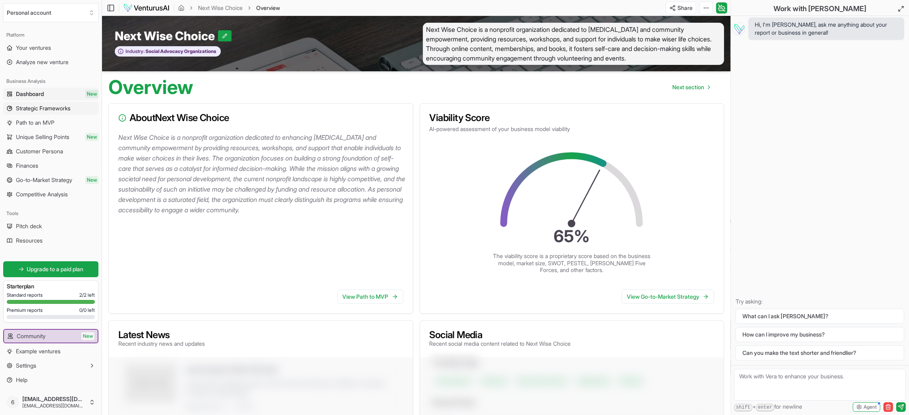
click at [42, 108] on span "Strategic Frameworks" at bounding box center [43, 108] width 55 height 8
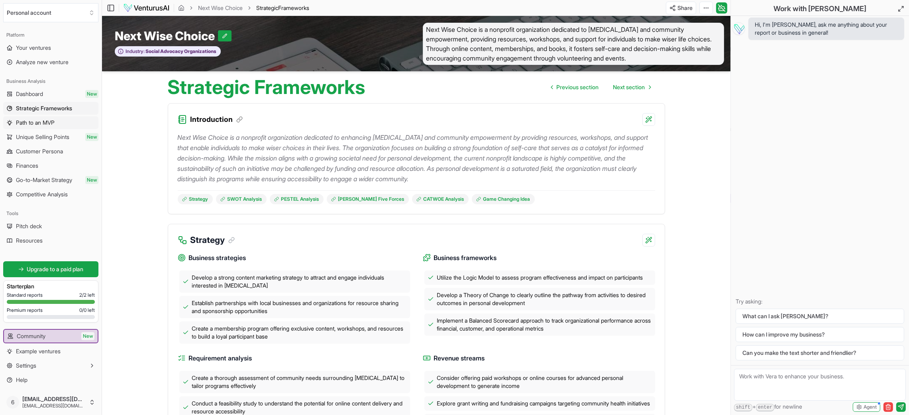
click at [46, 125] on span "Path to an MVP" at bounding box center [35, 123] width 39 height 8
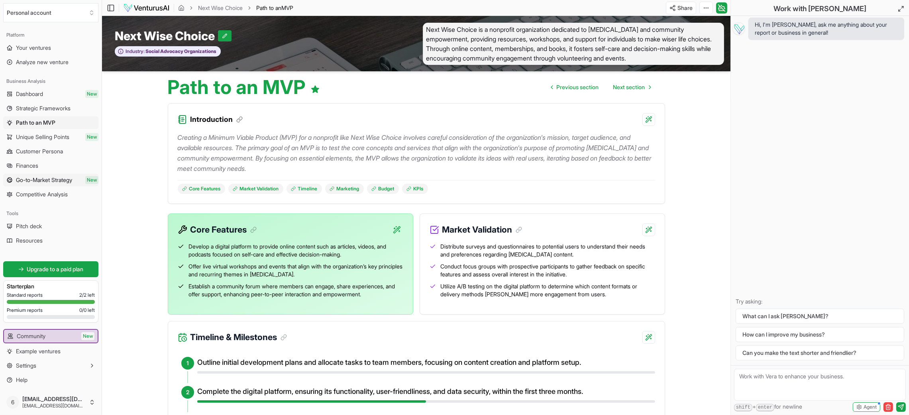
click at [53, 178] on span "Go-to-Market Strategy" at bounding box center [44, 180] width 56 height 8
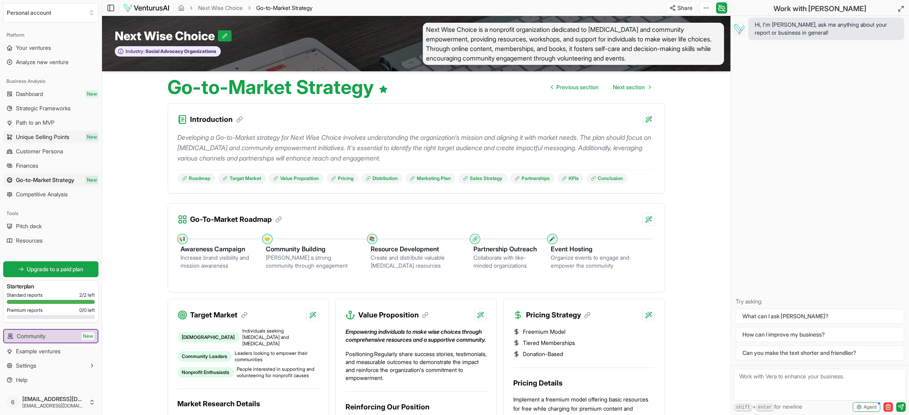
click at [57, 139] on span "Unique Selling Points" at bounding box center [42, 137] width 53 height 8
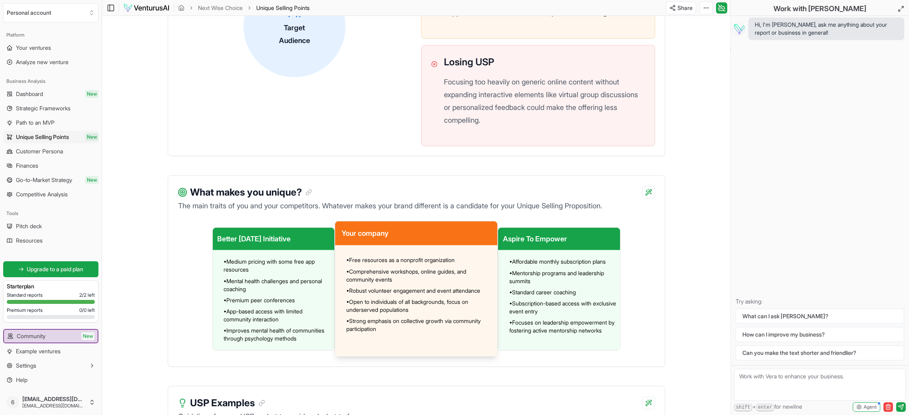
scroll to position [418, 0]
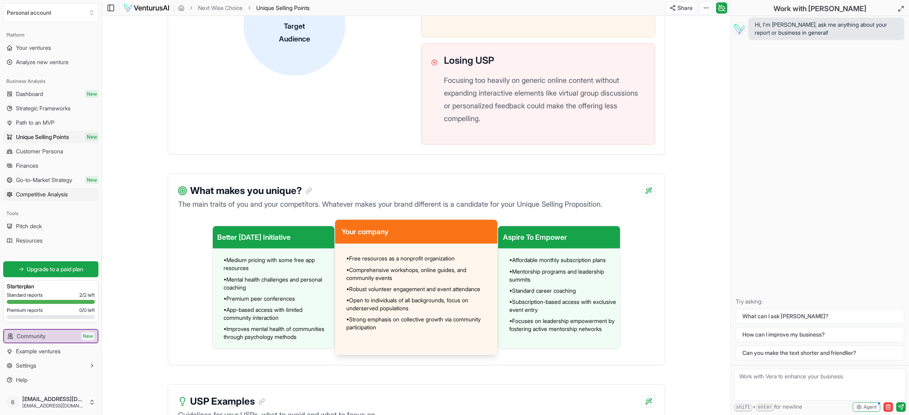
click at [58, 194] on span "Competitive Analysis" at bounding box center [42, 194] width 52 height 8
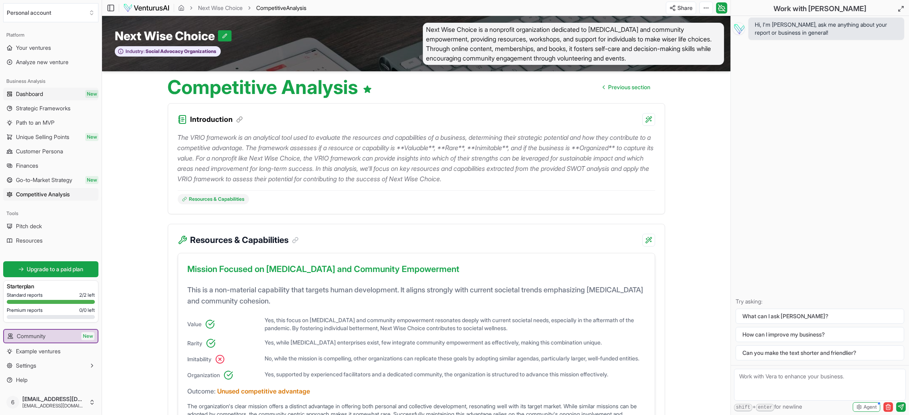
click at [42, 96] on span "Dashboard" at bounding box center [29, 94] width 27 height 8
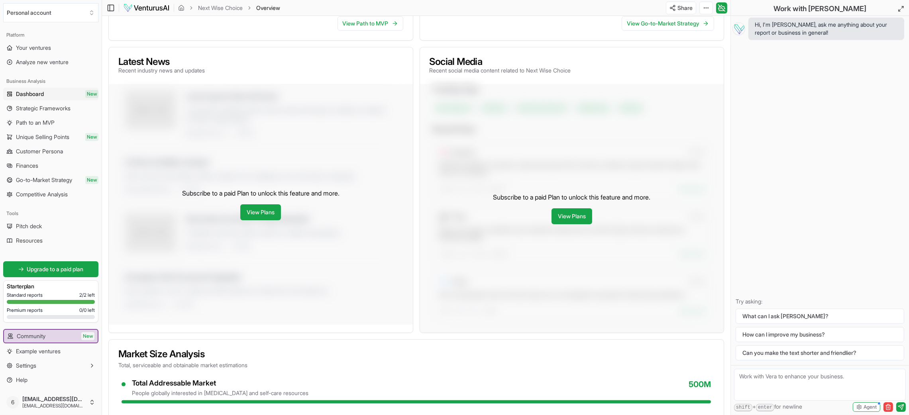
scroll to position [259, 0]
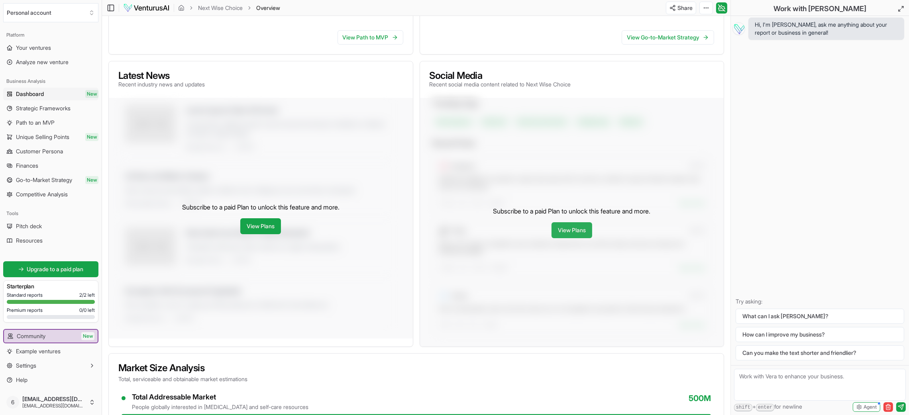
click at [570, 229] on link "View Plans" at bounding box center [571, 230] width 41 height 16
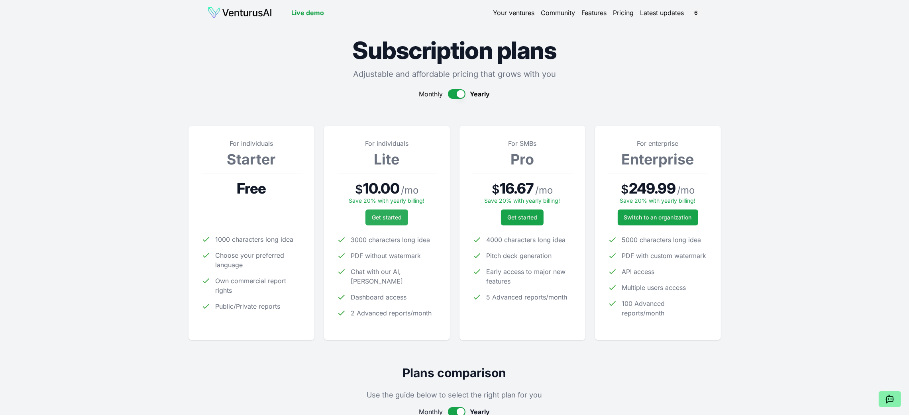
click at [394, 219] on span "Get started" at bounding box center [387, 217] width 30 height 8
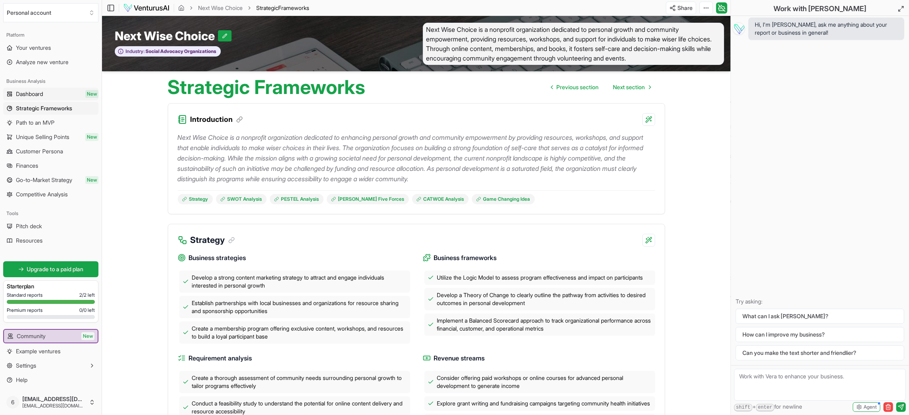
click at [46, 97] on link "Dashboard New" at bounding box center [50, 94] width 95 height 13
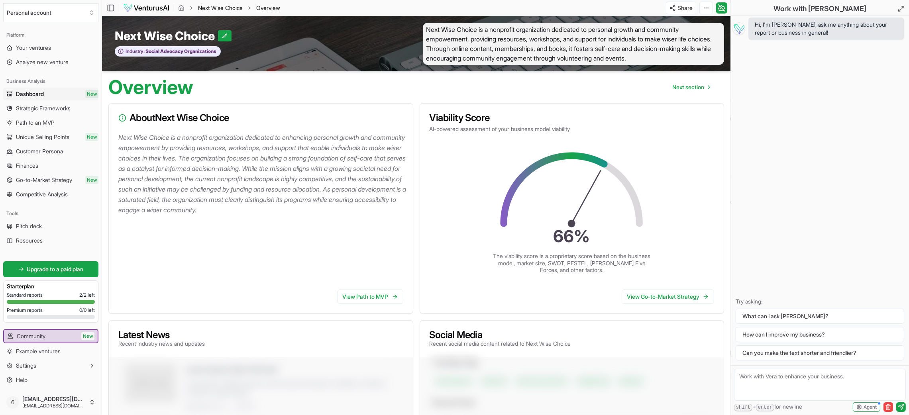
click at [223, 9] on link "Next Wise Choice" at bounding box center [220, 8] width 45 height 8
click at [18, 37] on div "Platform" at bounding box center [50, 35] width 95 height 13
click at [151, 2] on div "Toggle Sidebar Next Wise Choice Overview" at bounding box center [194, 8] width 184 height 13
click at [154, 3] on img at bounding box center [146, 8] width 47 height 10
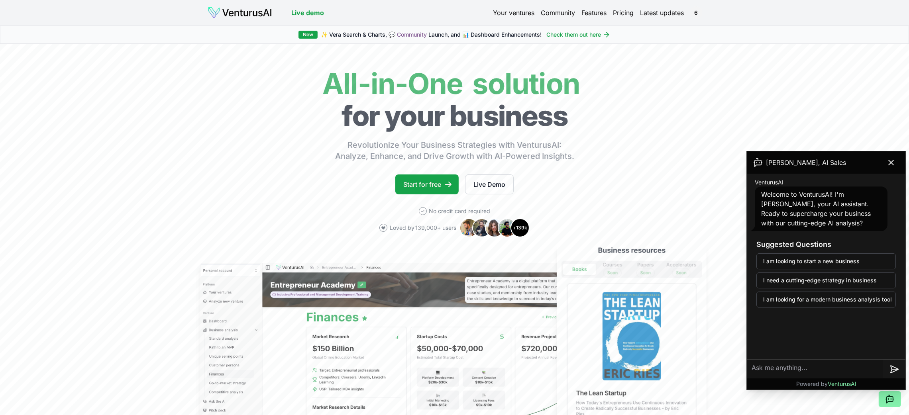
click at [507, 17] on link "Your ventures" at bounding box center [513, 13] width 41 height 10
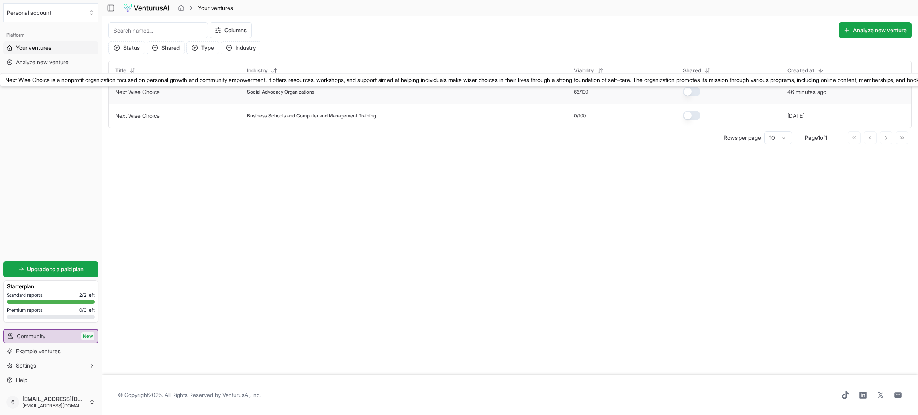
click at [151, 90] on link "Next Wise Choice" at bounding box center [137, 91] width 45 height 7
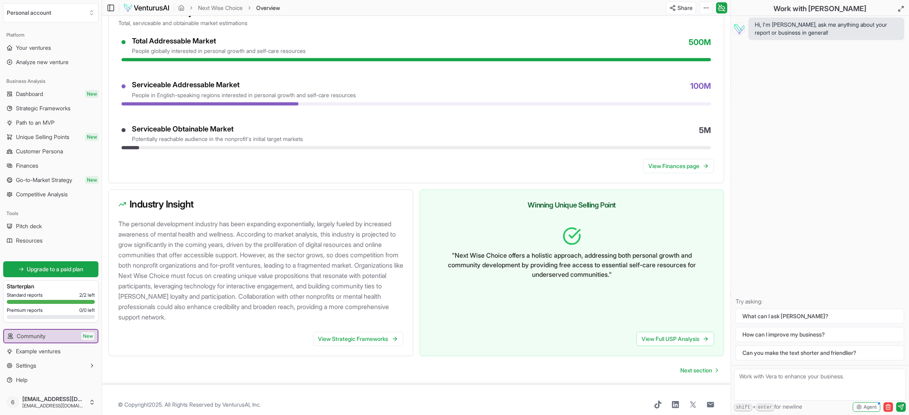
scroll to position [625, 0]
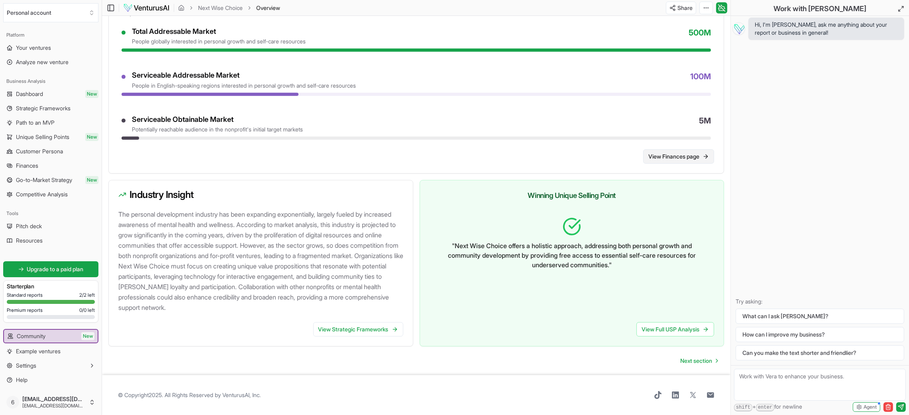
click at [657, 157] on link "View Finances page" at bounding box center [678, 156] width 71 height 14
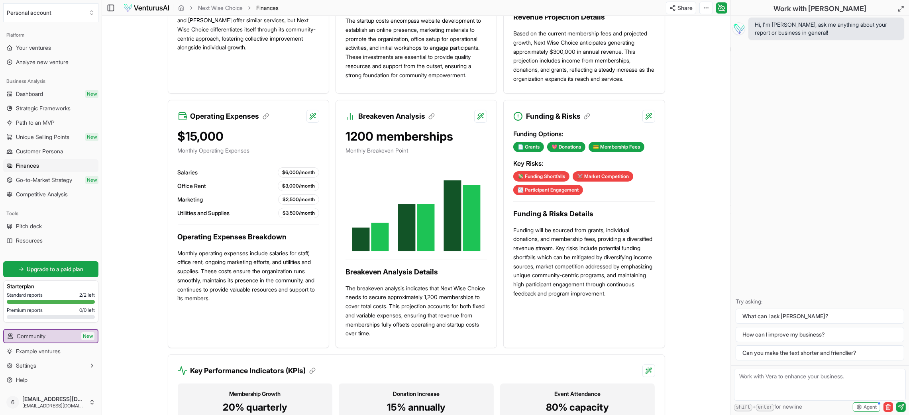
scroll to position [548, 0]
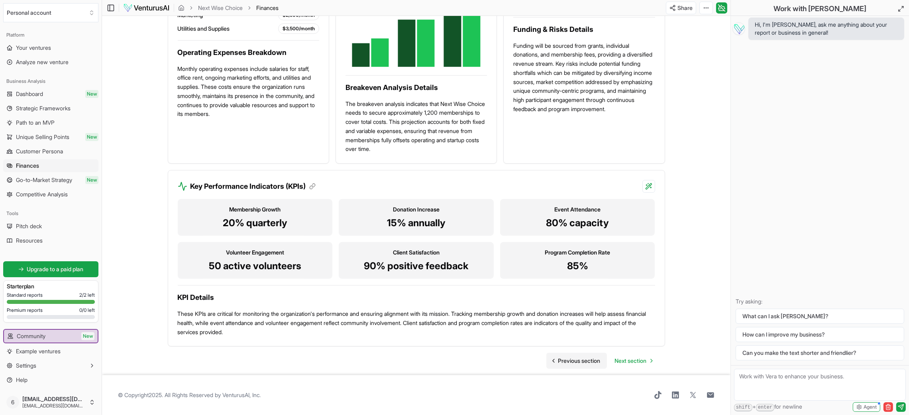
click at [587, 364] on span "Previous section" at bounding box center [579, 361] width 42 height 8
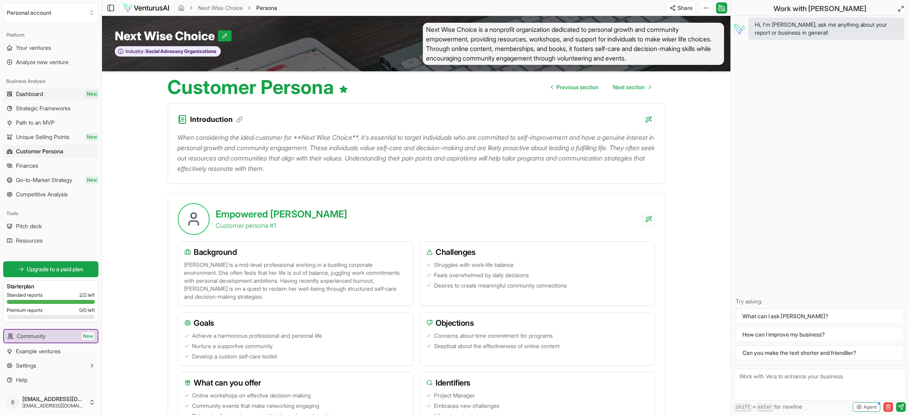
click at [43, 93] on span "Dashboard" at bounding box center [29, 94] width 27 height 8
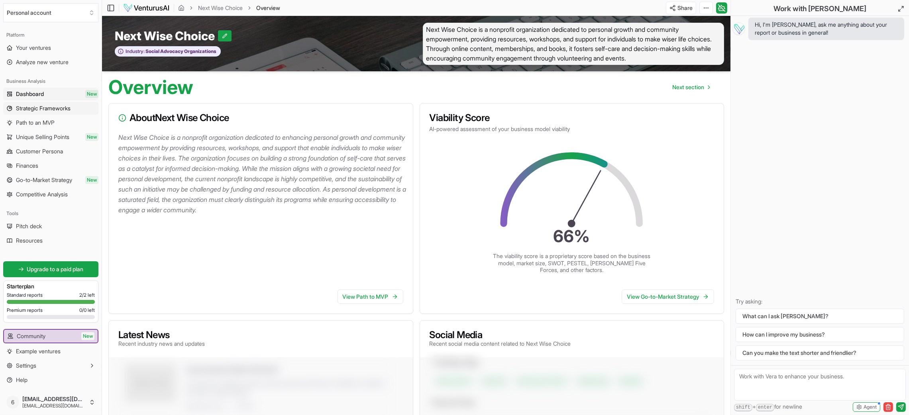
click at [49, 111] on span "Strategic Frameworks" at bounding box center [43, 108] width 55 height 8
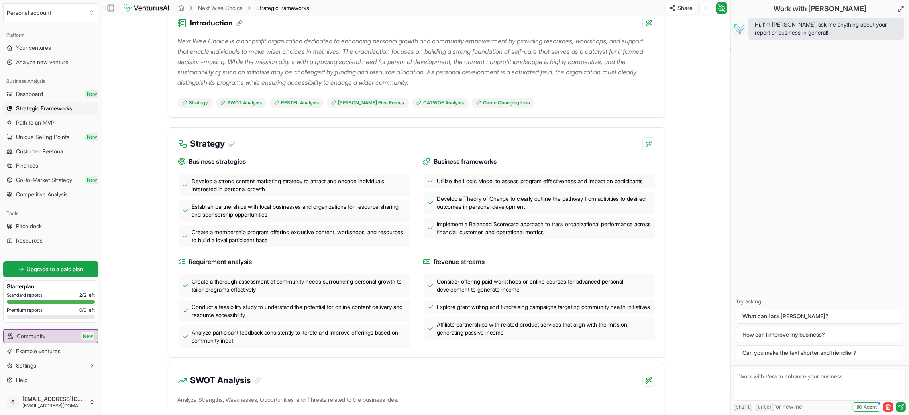
scroll to position [17, 0]
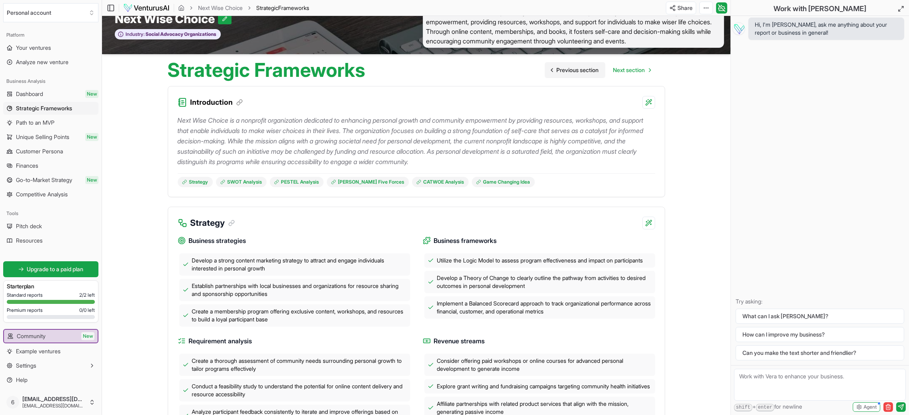
click at [582, 72] on span "Previous section" at bounding box center [577, 70] width 42 height 8
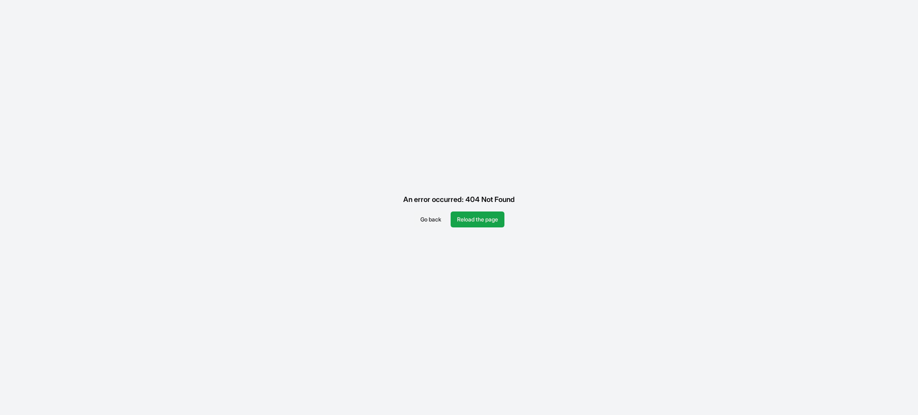
click at [432, 221] on button "Go back" at bounding box center [430, 219] width 33 height 16
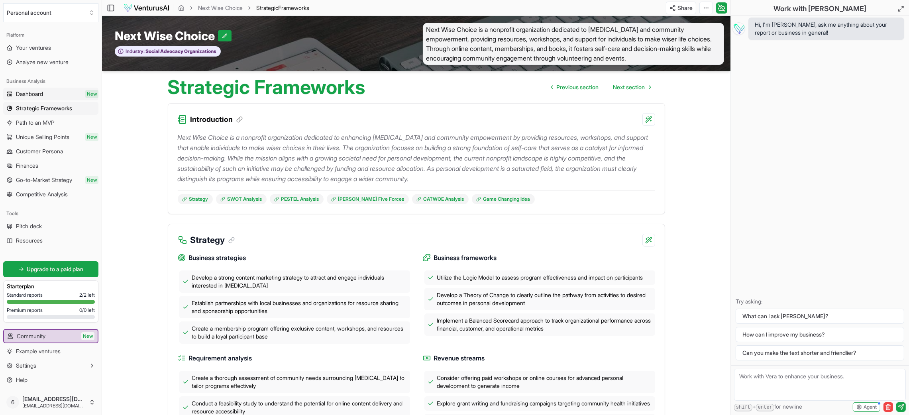
click at [39, 90] on span "Dashboard" at bounding box center [29, 94] width 27 height 8
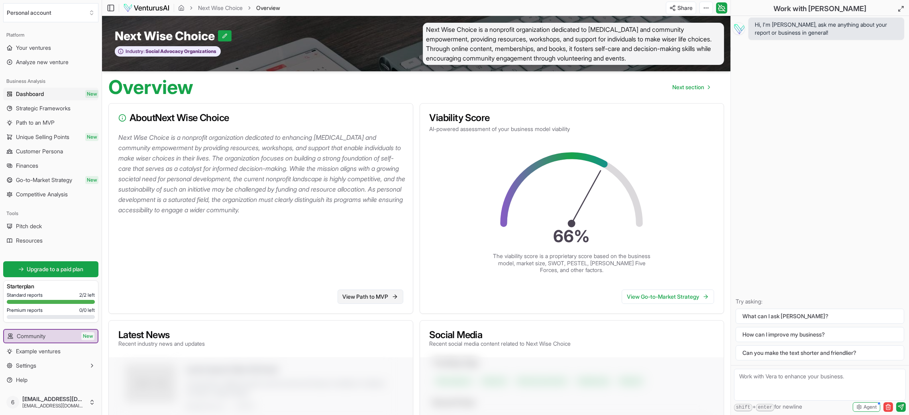
click at [380, 298] on link "View Path to MVP" at bounding box center [370, 297] width 66 height 14
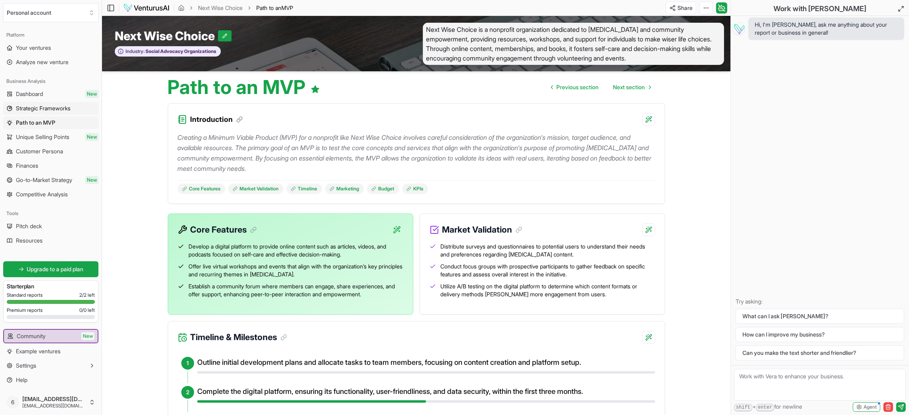
click at [51, 105] on span "Strategic Frameworks" at bounding box center [43, 108] width 55 height 8
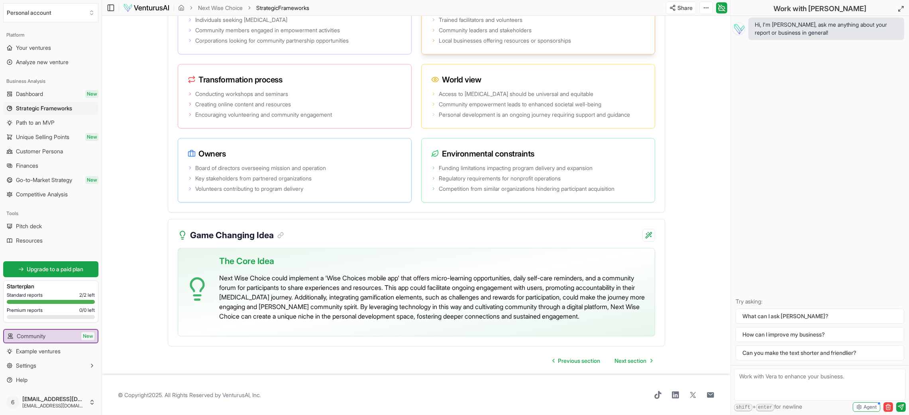
scroll to position [1511, 0]
click at [49, 122] on span "Path to an MVP" at bounding box center [35, 123] width 39 height 8
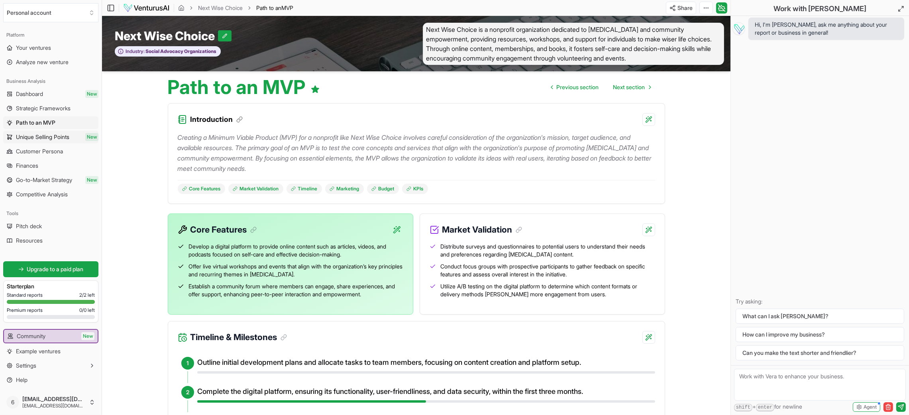
click at [49, 134] on span "Unique Selling Points" at bounding box center [42, 137] width 53 height 8
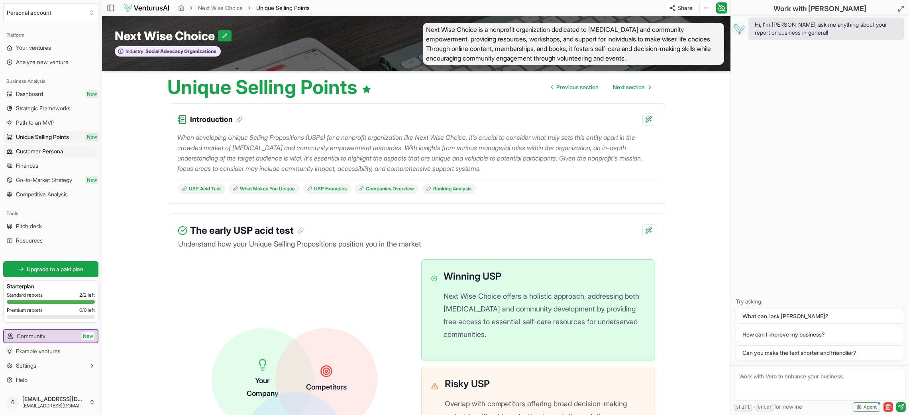
click at [51, 153] on span "Customer Persona" at bounding box center [39, 151] width 47 height 8
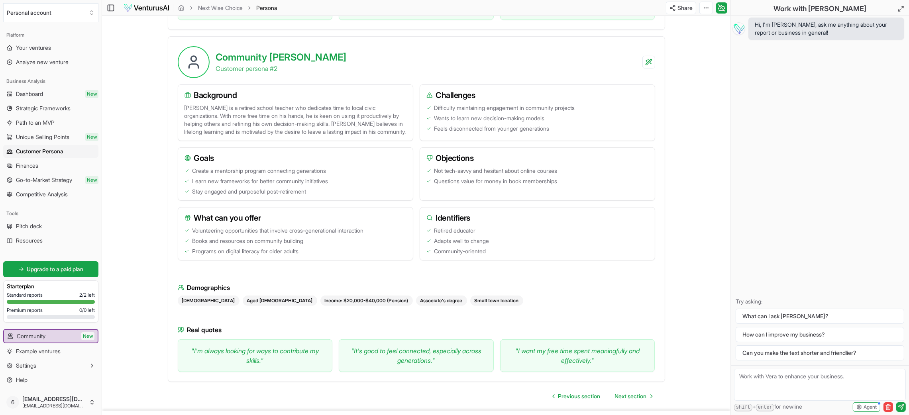
scroll to position [537, 0]
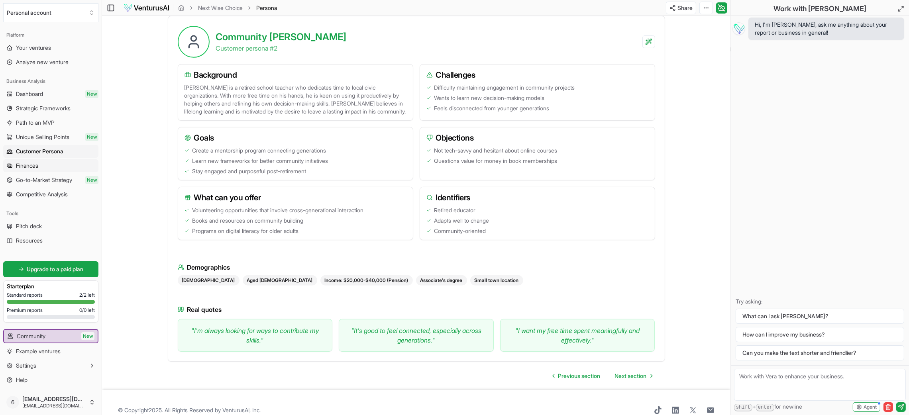
click at [39, 161] on link "Finances" at bounding box center [50, 165] width 95 height 13
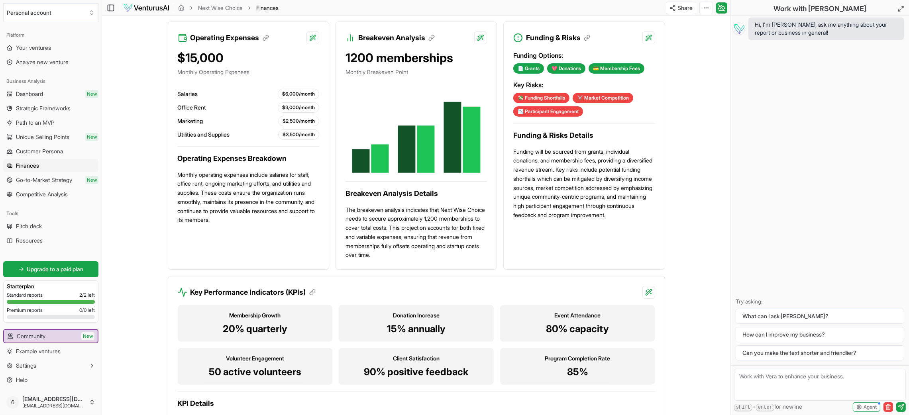
scroll to position [478, 0]
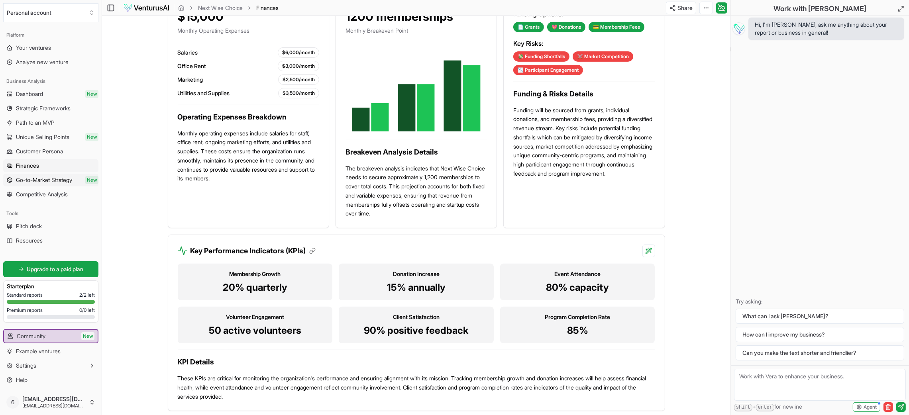
click at [59, 182] on span "Go-to-Market Strategy" at bounding box center [44, 180] width 56 height 8
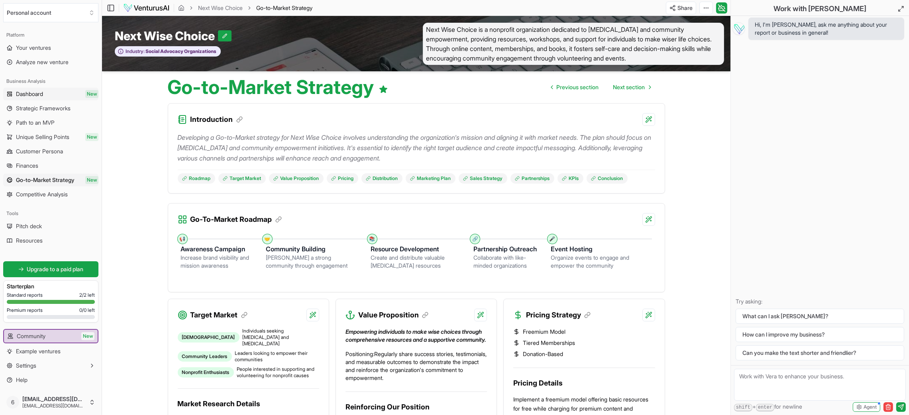
click at [45, 90] on link "Dashboard New" at bounding box center [50, 94] width 95 height 13
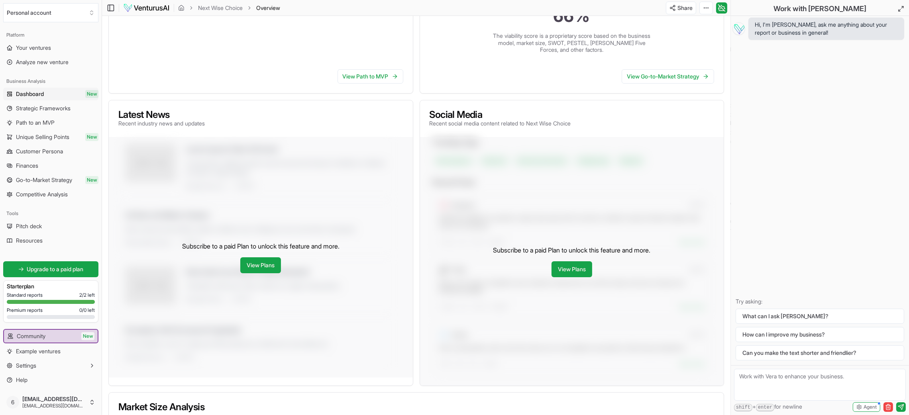
scroll to position [239, 0]
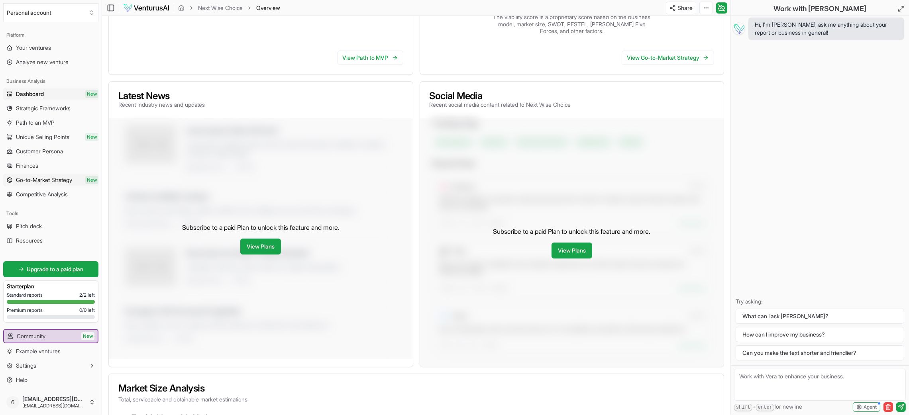
click at [71, 180] on span "Go-to-Market Strategy" at bounding box center [44, 180] width 56 height 8
